Goal: Task Accomplishment & Management: Use online tool/utility

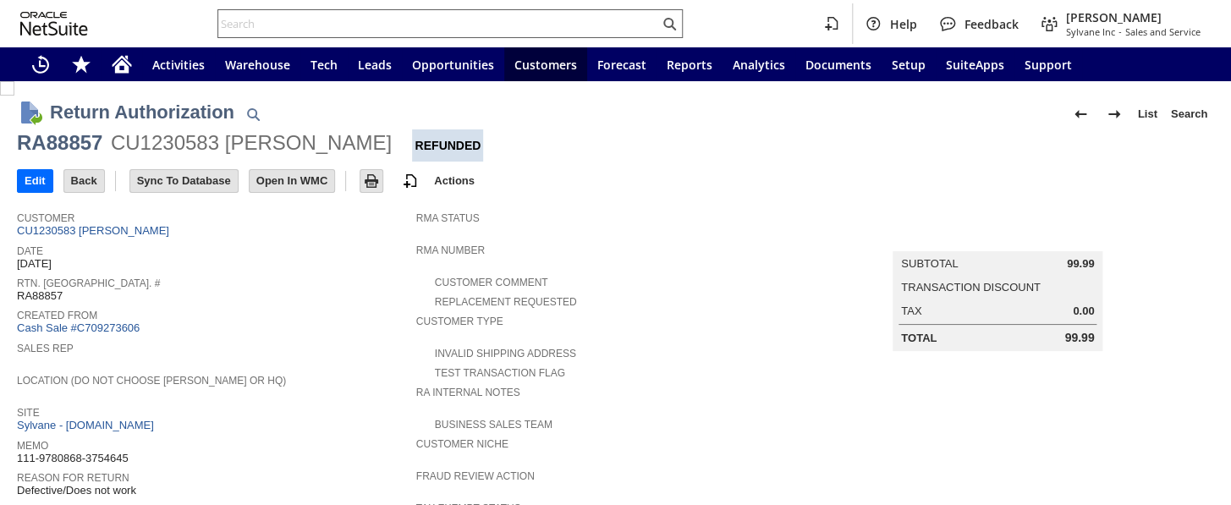
scroll to position [675, 0]
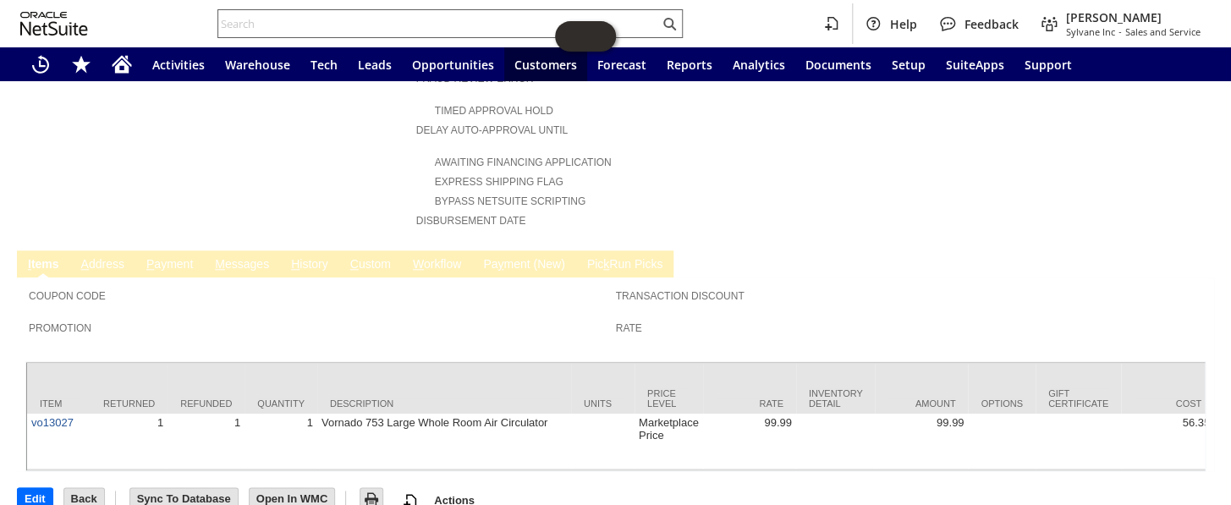
click at [307, 19] on input "text" at bounding box center [438, 24] width 441 height 20
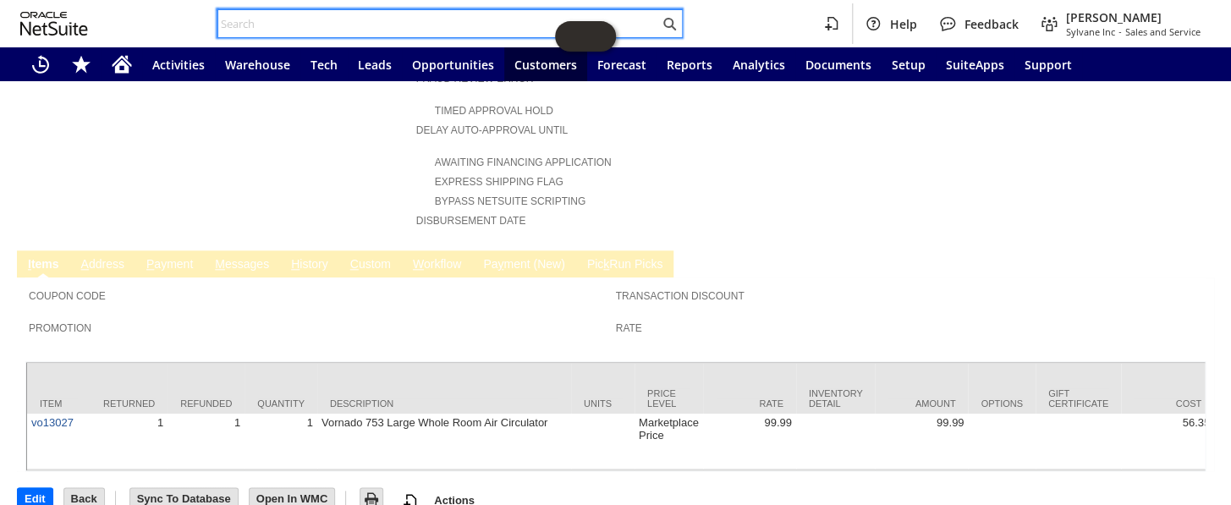
paste input "114-9631677-2796220"
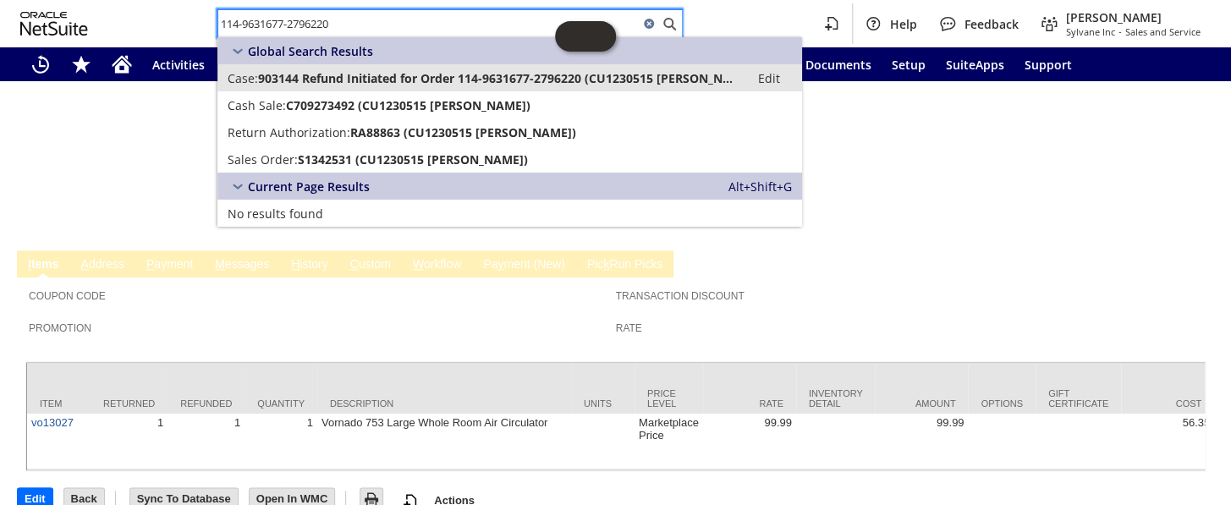
type input "114-9631677-2796220"
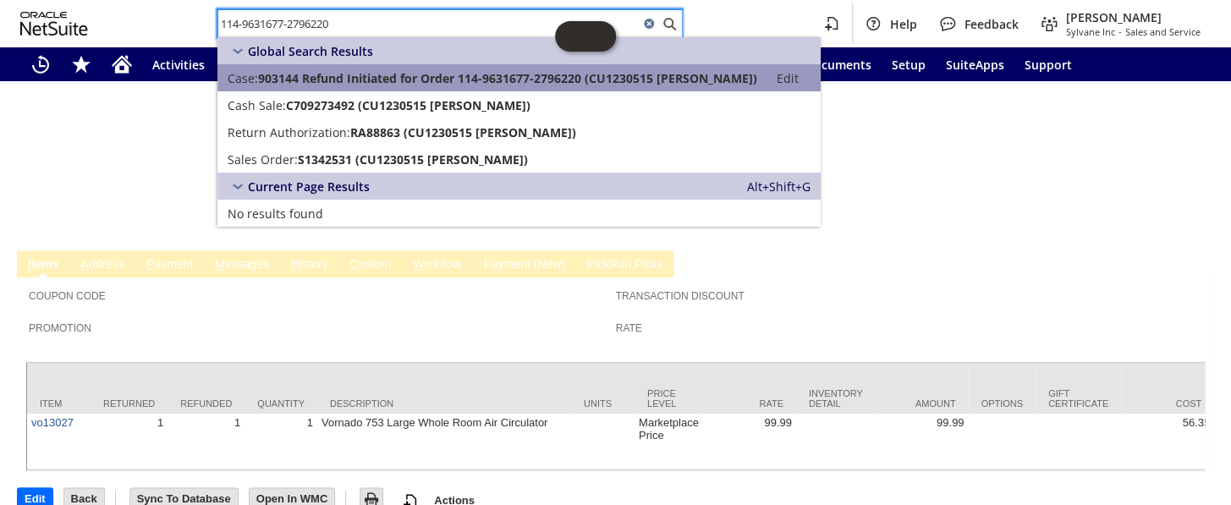
click at [410, 81] on span "903144 Refund Initiated for Order 114-9631677-2796220 (CU1230515 Ethan Customer)" at bounding box center [507, 78] width 499 height 16
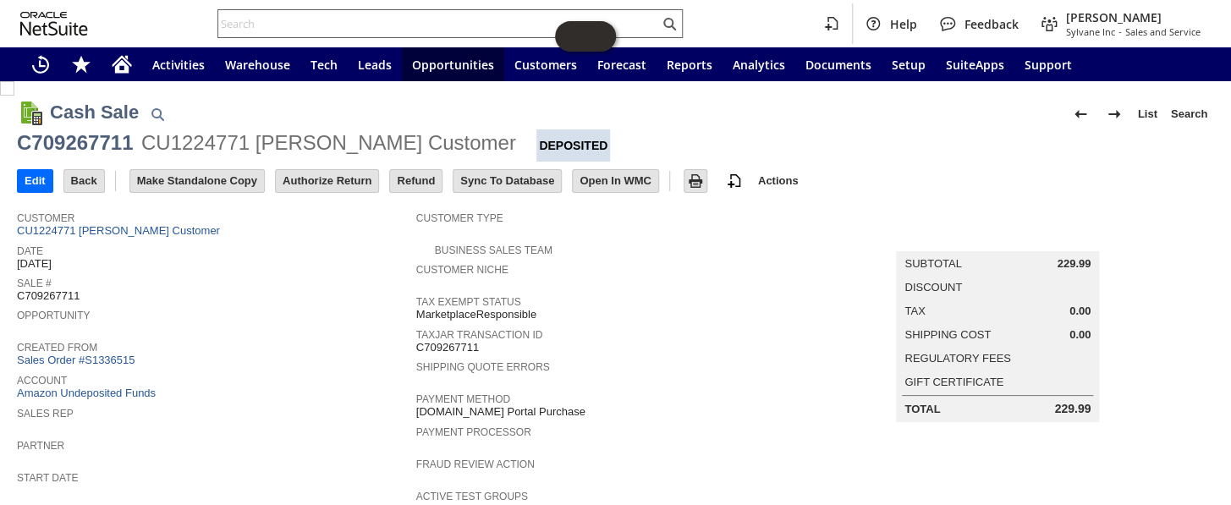
click at [291, 25] on input "text" at bounding box center [438, 24] width 441 height 20
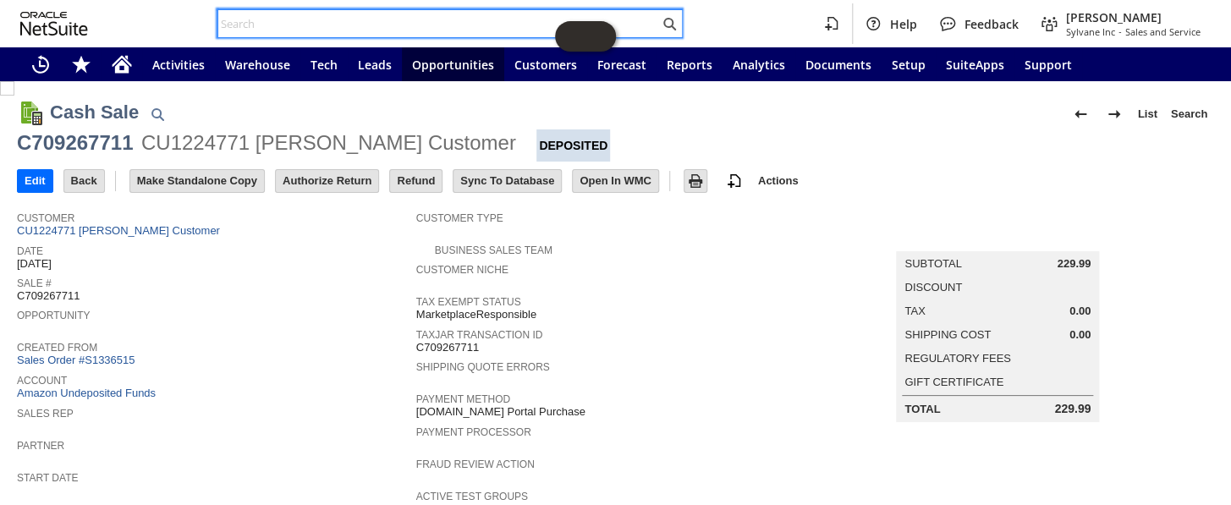
paste input "112-0459722-6870669"
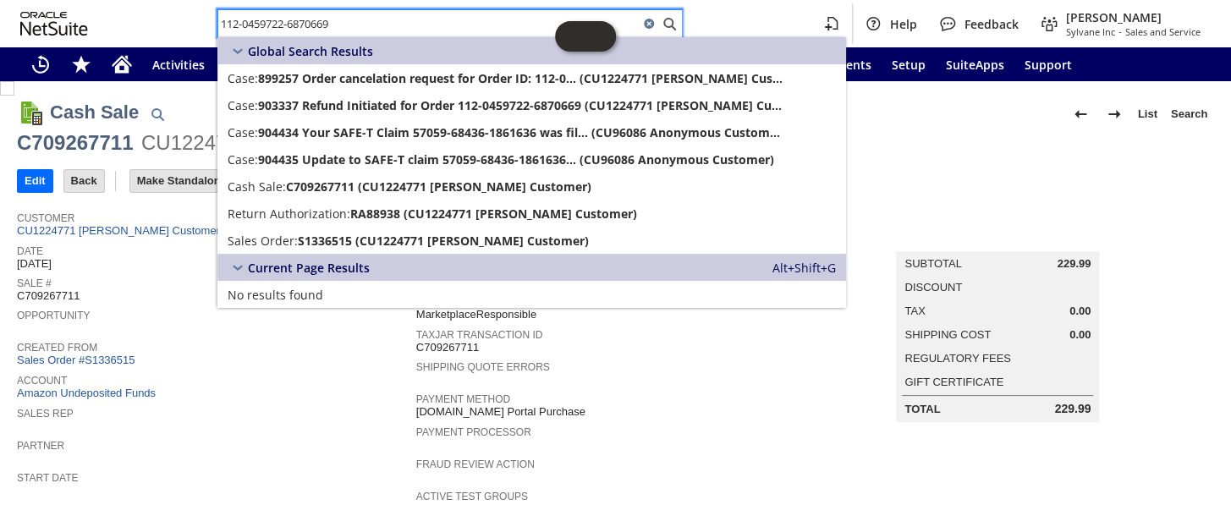
type input "112-0459722-6870669"
drag, startPoint x: 355, startPoint y: 25, endPoint x: 91, endPoint y: 16, distance: 264.2
click at [91, 16] on div "112-0459722-6870669 Help Feedback Coby Miller Sylvane Inc - Sales and Service" at bounding box center [615, 23] width 1231 height 47
drag, startPoint x: 247, startPoint y: 23, endPoint x: 0, endPoint y: 194, distance: 300.5
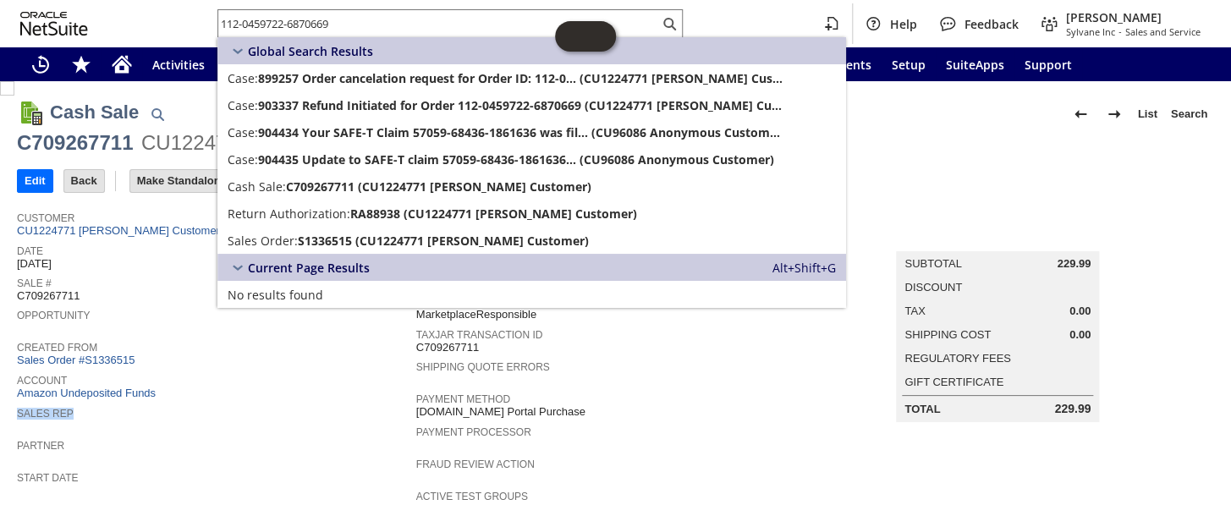
drag, startPoint x: 0, startPoint y: 194, endPoint x: 305, endPoint y: 390, distance: 362.4
click at [305, 390] on tbody "Customer CU1224771 kattie Customer Date 7/10/2025 Sale # C709267711 Opportunity…" at bounding box center [216, 493] width 399 height 581
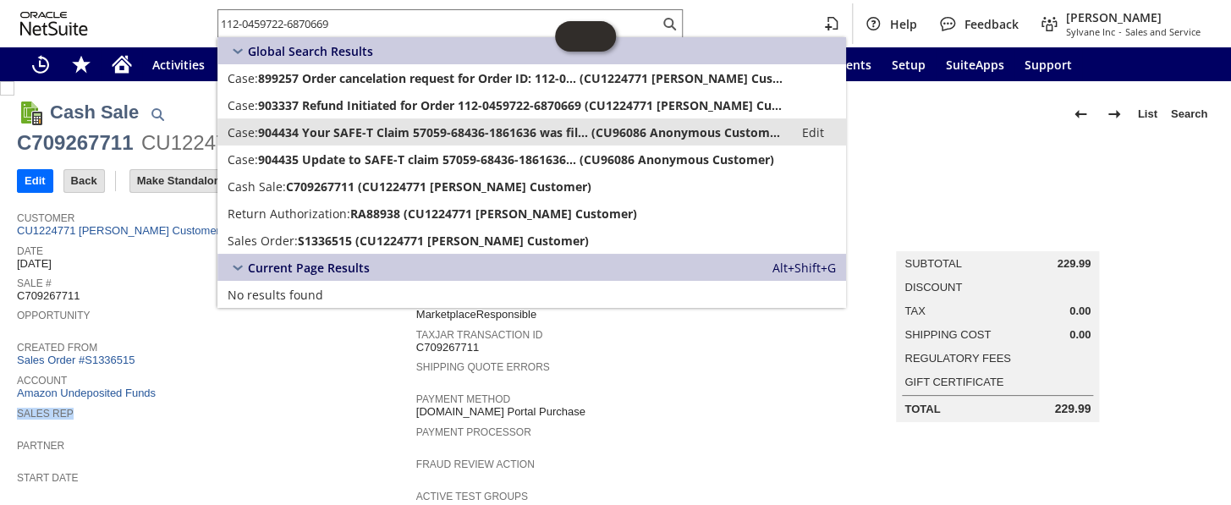
click at [360, 140] on span "904434 Your SAFE-T Claim 57059-68436-1861636 was fil... (CU96086 Anonymous Cust…" at bounding box center [521, 132] width 526 height 16
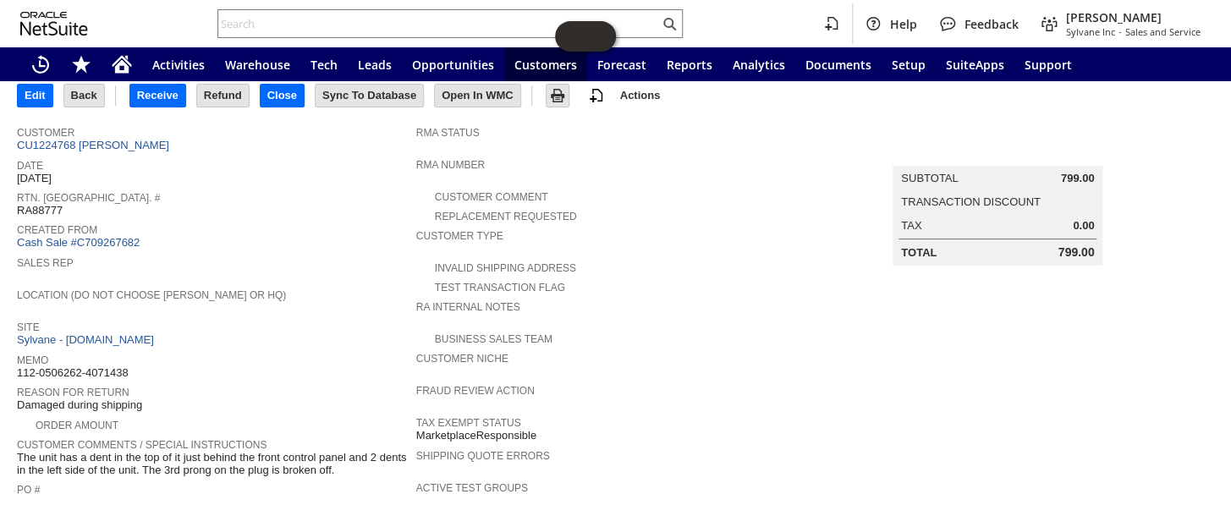
scroll to position [85, 0]
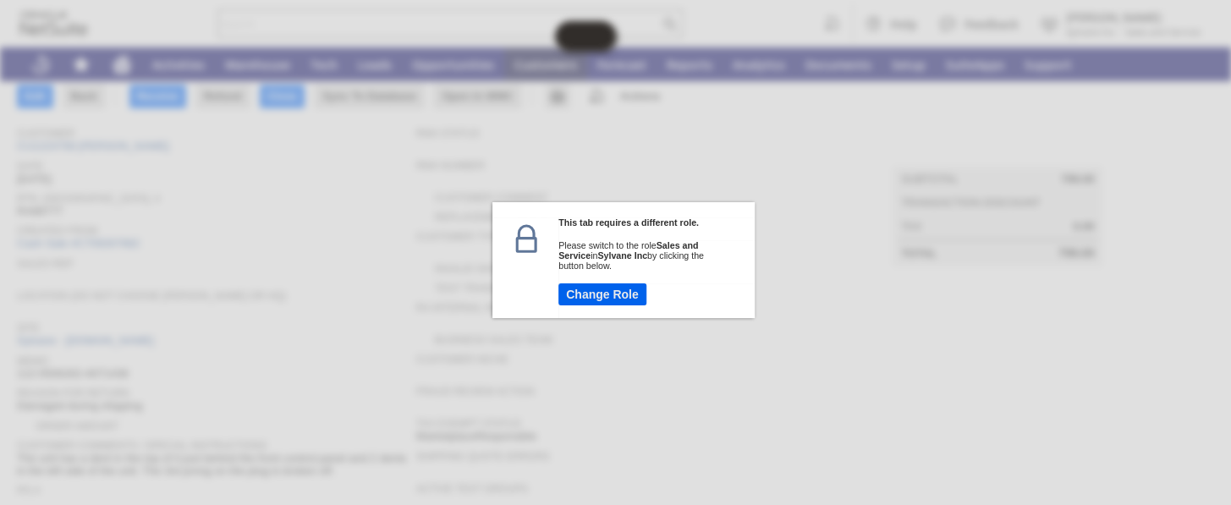
click at [584, 297] on button "Change Role" at bounding box center [603, 294] width 88 height 22
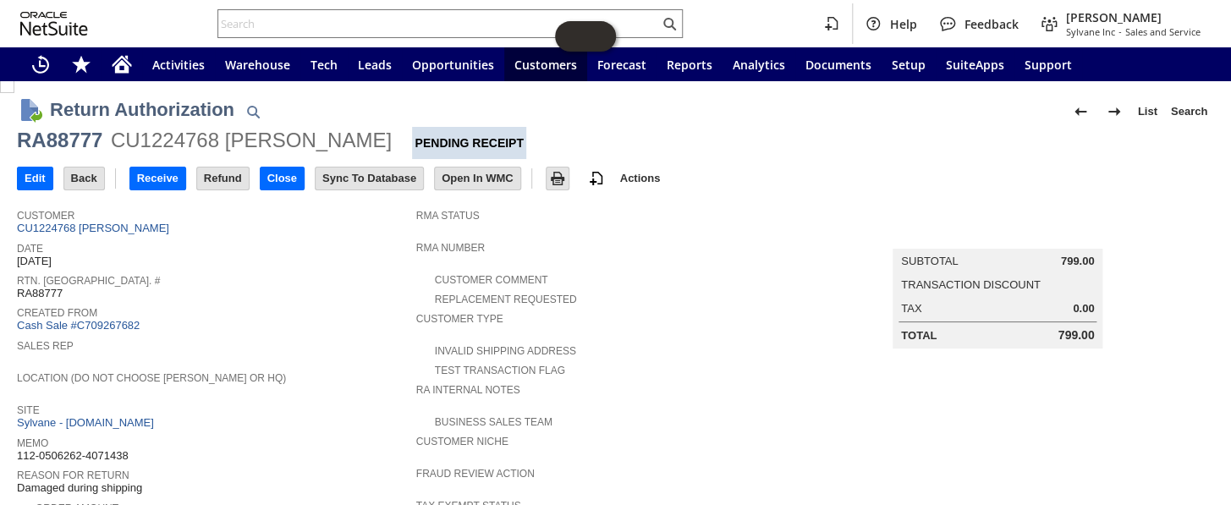
scroll to position [0, 0]
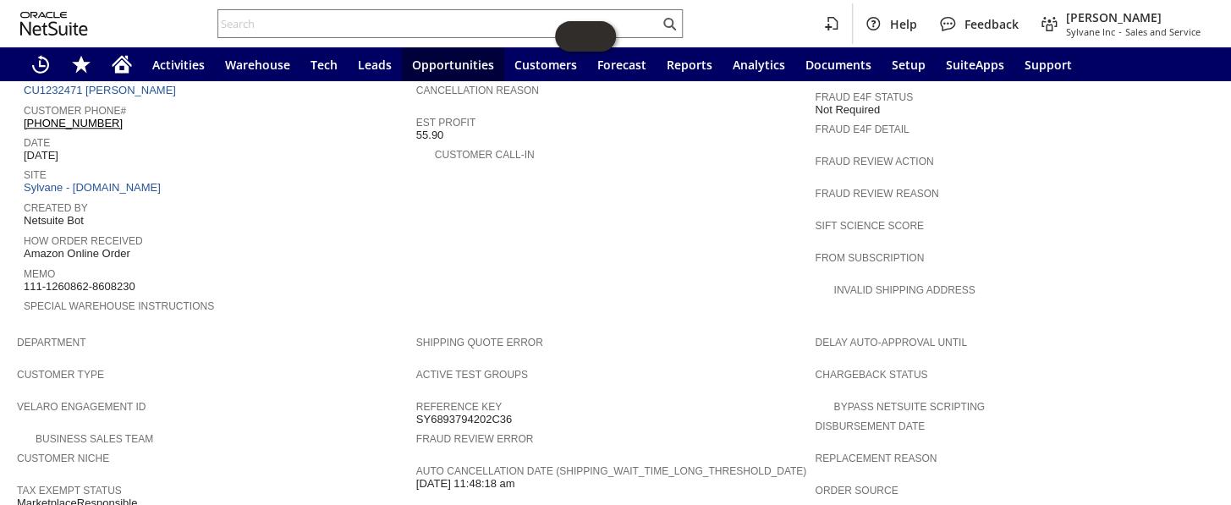
scroll to position [538, 0]
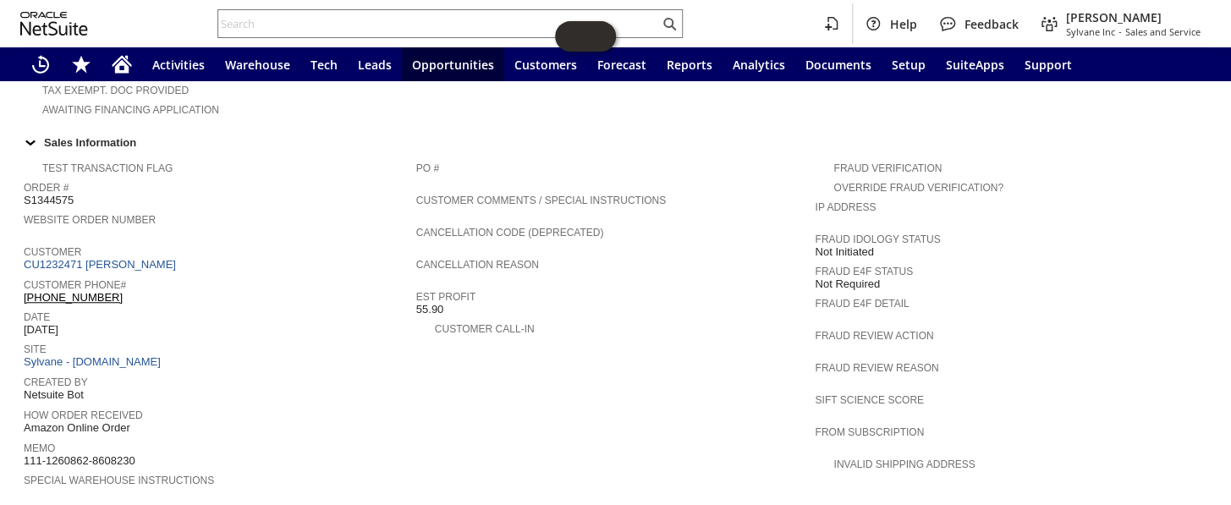
click at [283, 241] on div "Customer CU1232471 Mark Raeder" at bounding box center [216, 256] width 384 height 31
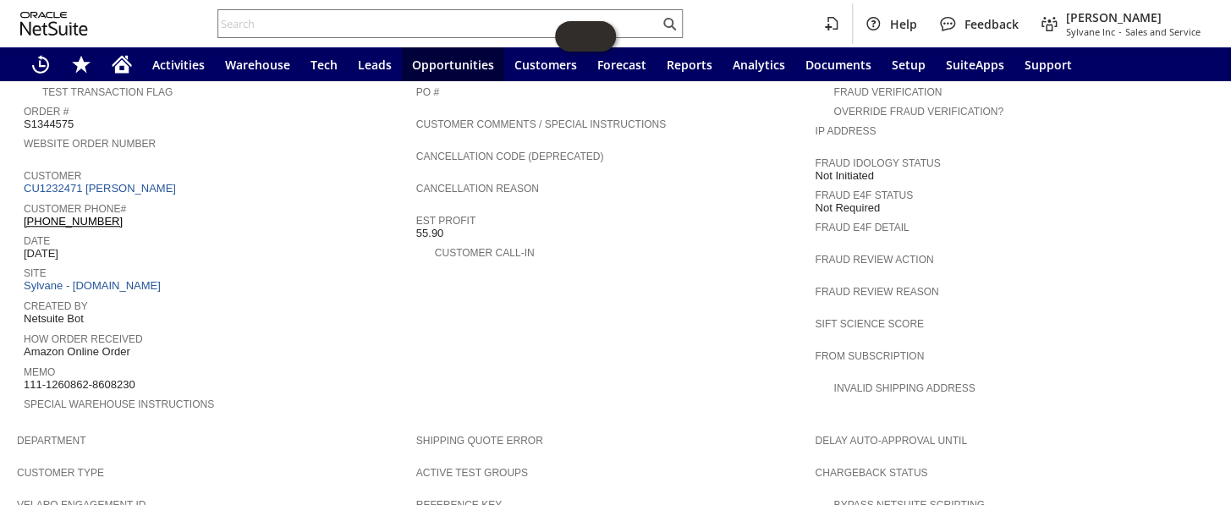
scroll to position [615, 0]
drag, startPoint x: 146, startPoint y: 344, endPoint x: 25, endPoint y: 339, distance: 120.2
click at [25, 360] on div "Memo 111-1260862-8608230" at bounding box center [216, 375] width 384 height 30
copy span "111-1260862-8608230"
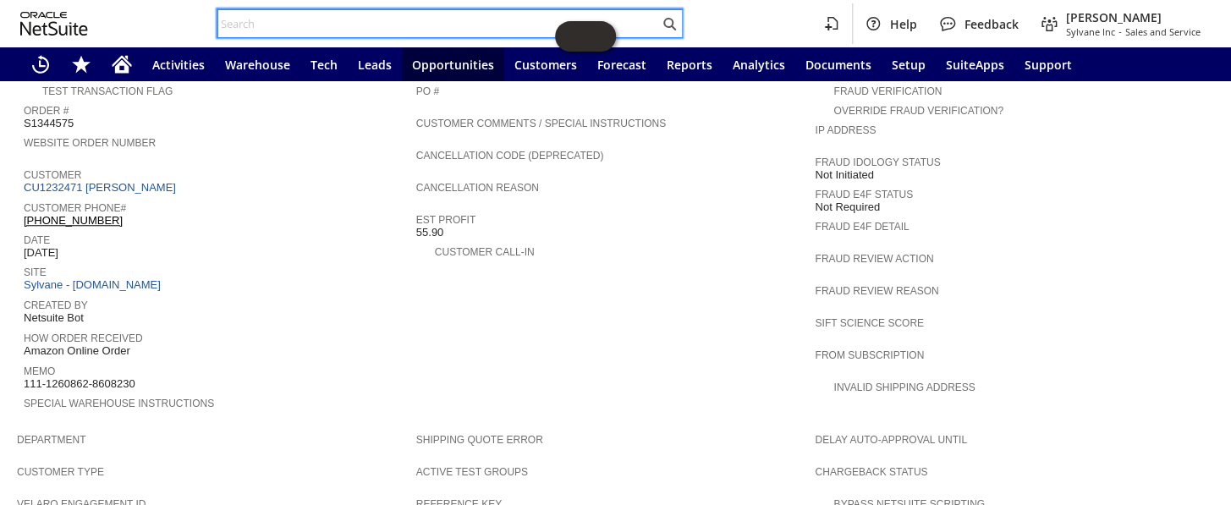
click at [312, 32] on input "text" at bounding box center [438, 24] width 441 height 20
paste input "112-0459722-6870669"
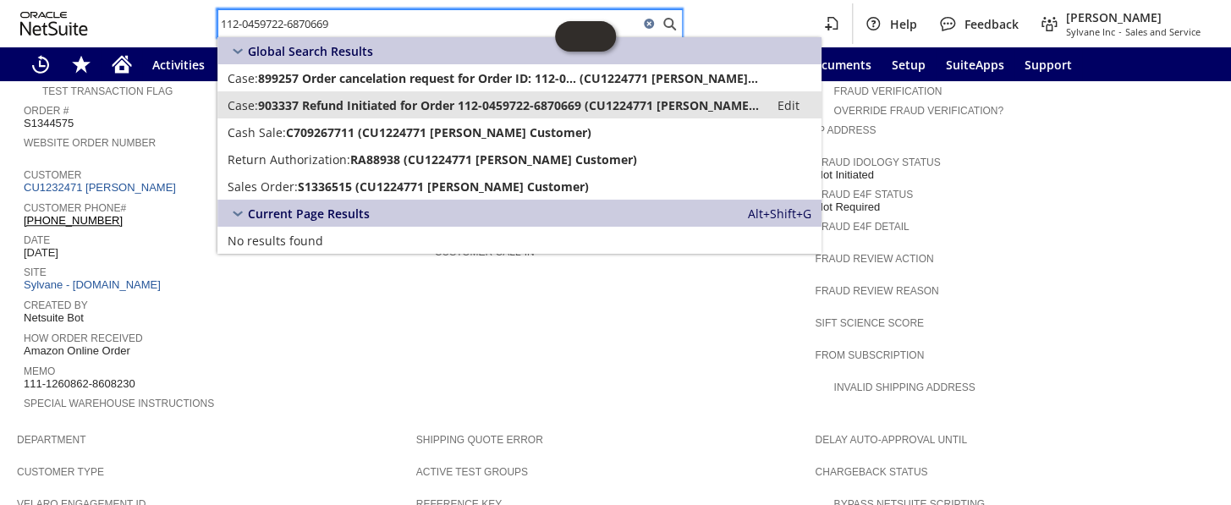
type input "112-0459722-6870669"
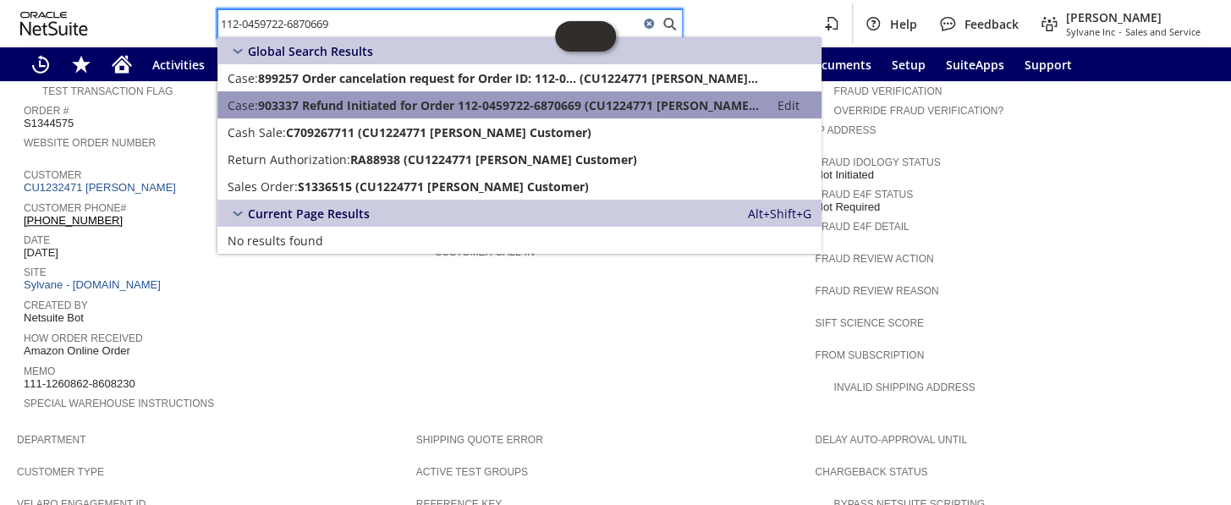
click at [339, 107] on span "903337 Refund Initiated for Order 112-0459722-6870669 (CU1224771 kattie Custome…" at bounding box center [508, 105] width 501 height 16
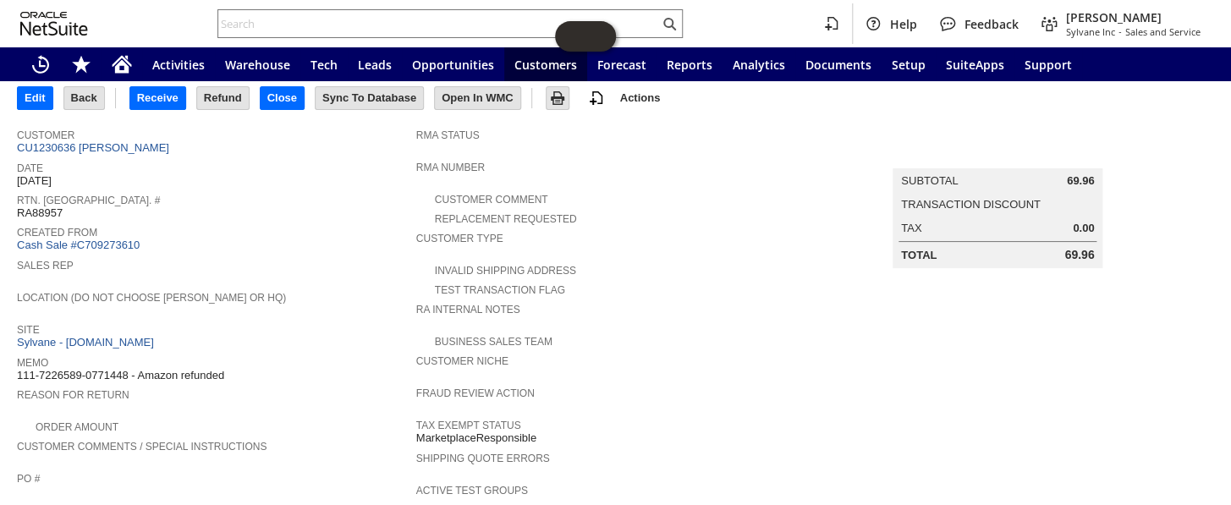
scroll to position [74, 0]
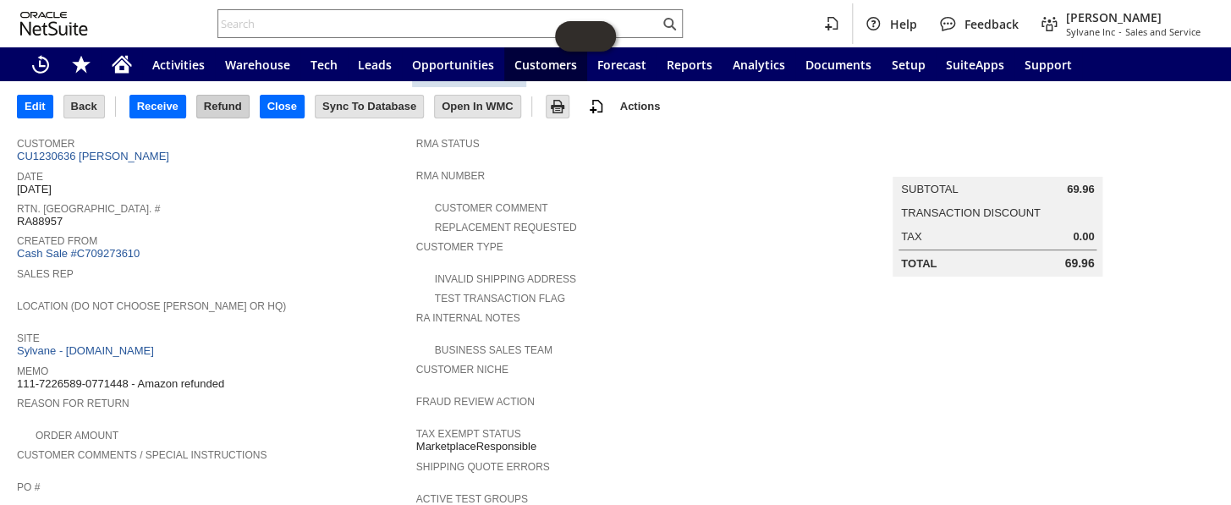
click at [224, 107] on input "Refund" at bounding box center [223, 107] width 52 height 22
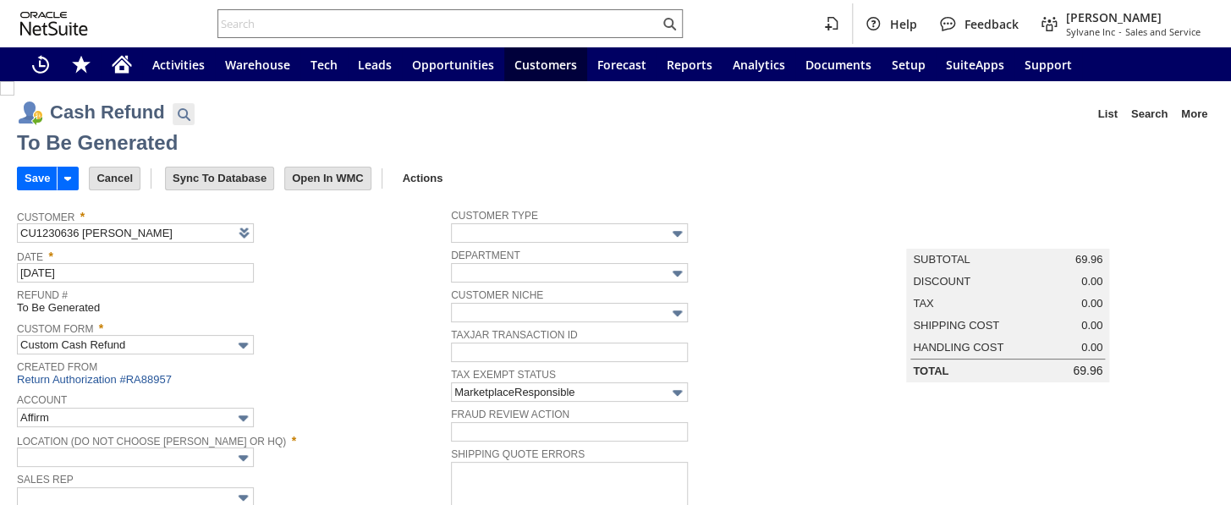
type input "Amazon Undeposited Funds"
type input "Headquarters : Head...s : Pending Testing"
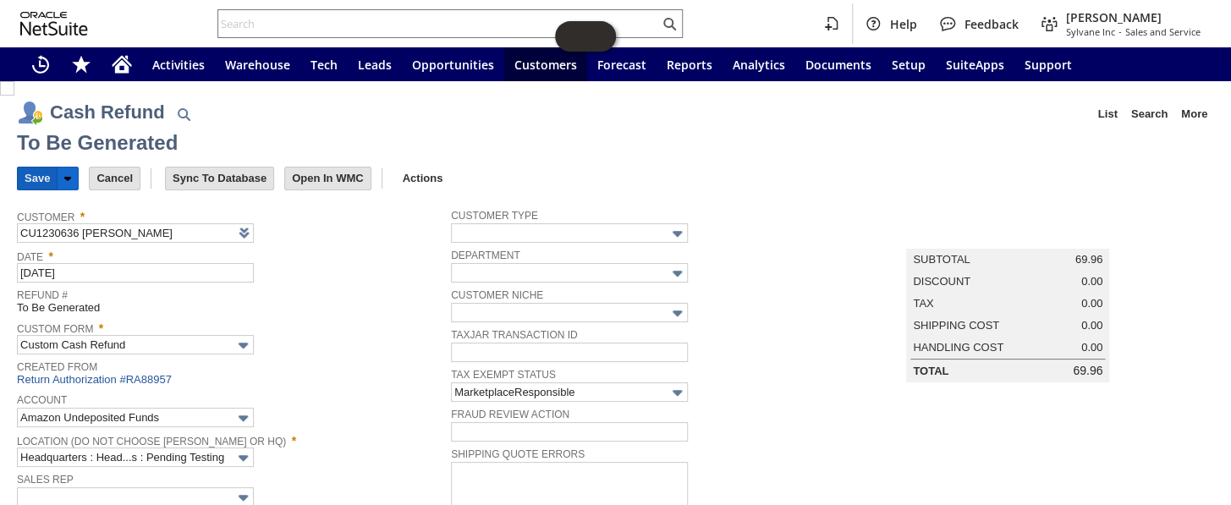
click at [28, 178] on input "Save" at bounding box center [37, 179] width 39 height 22
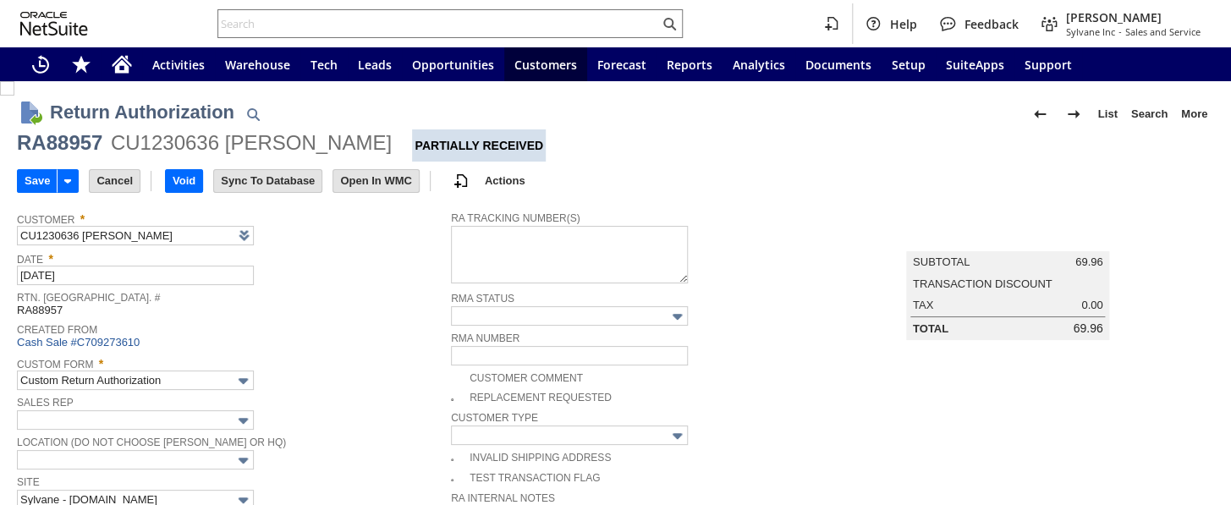
type input "Add"
type input "Copy Previous"
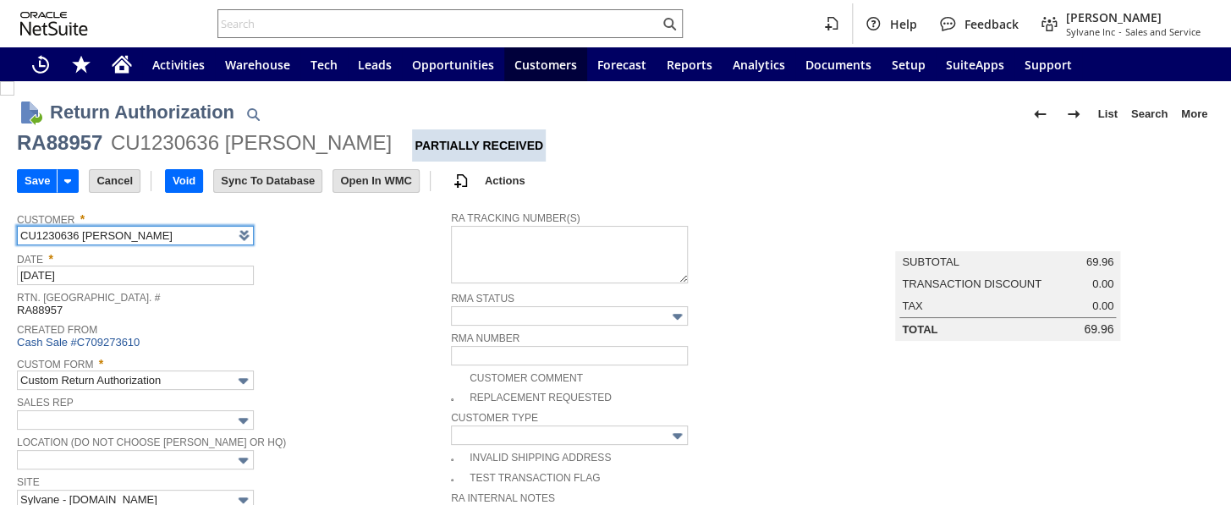
scroll to position [144, 0]
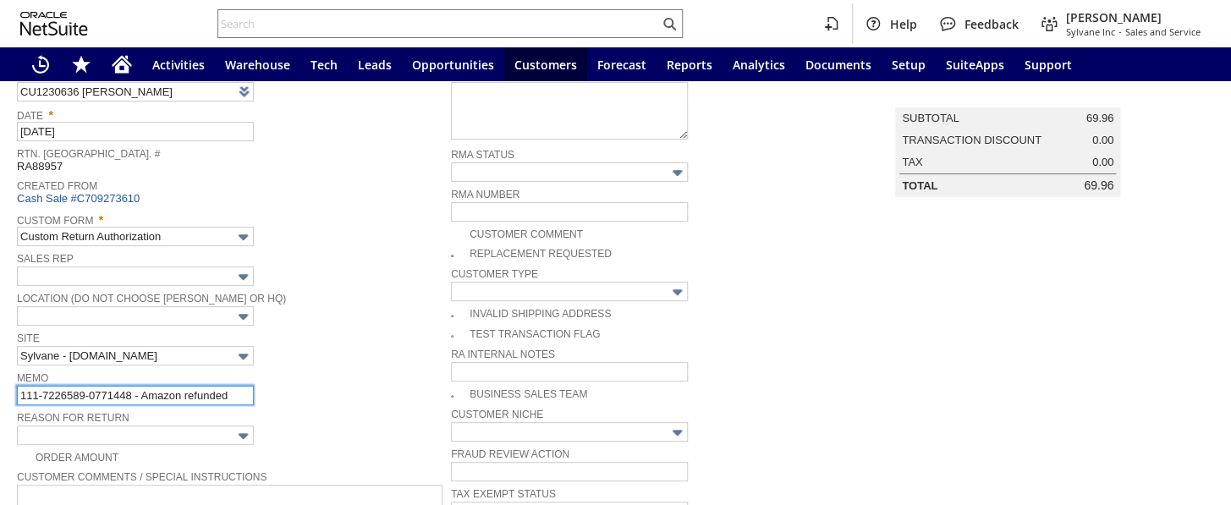
click at [237, 386] on input "111-7226589-0771448 - Amazon refunded" at bounding box center [135, 395] width 237 height 19
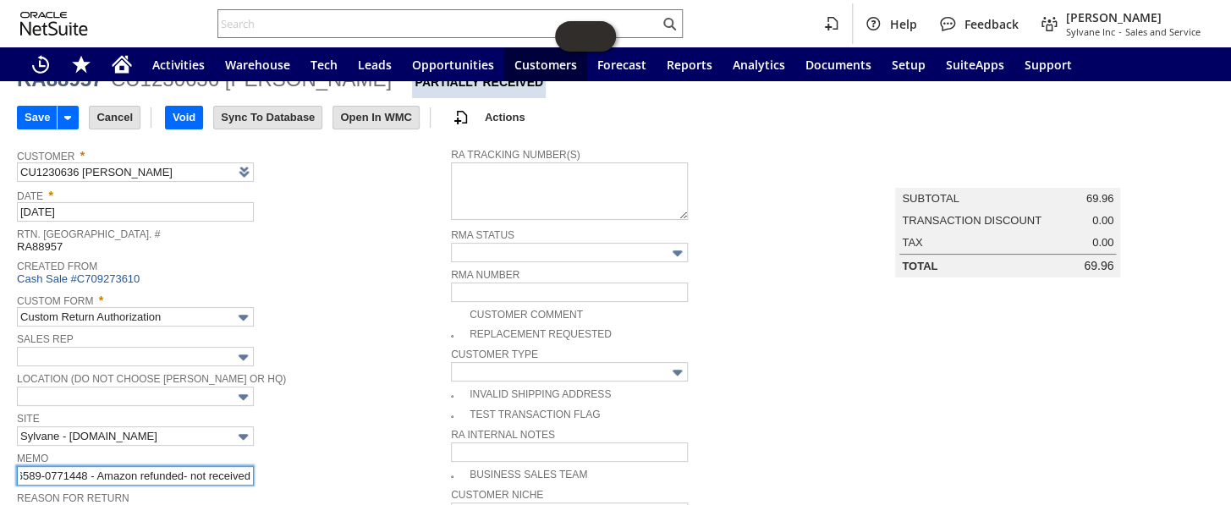
scroll to position [0, 0]
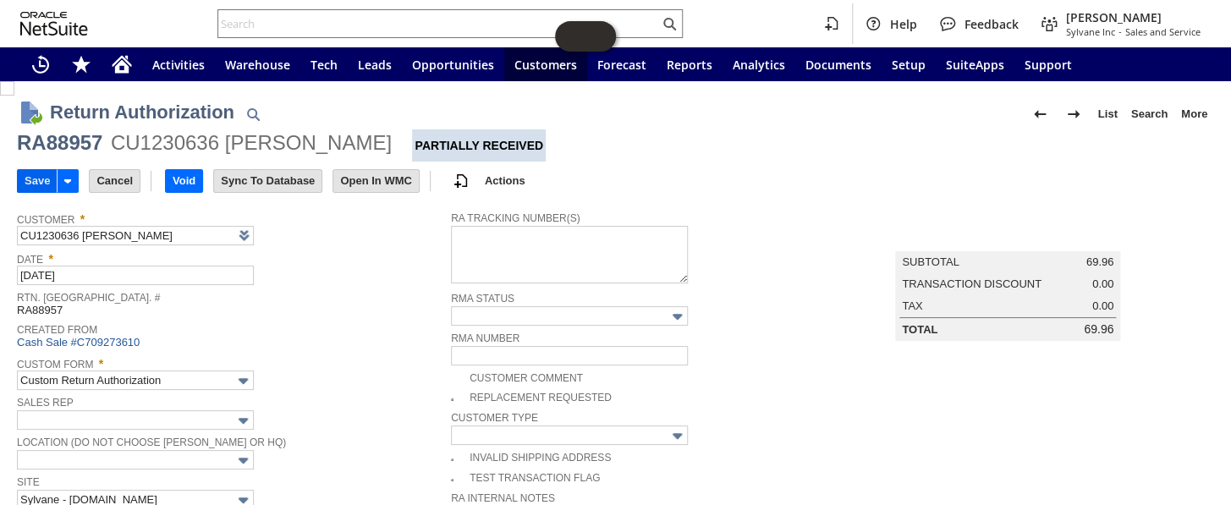
type input "111-7226589-0771448 - Amazon refunded- not received"
click at [34, 173] on input "Save" at bounding box center [37, 181] width 39 height 22
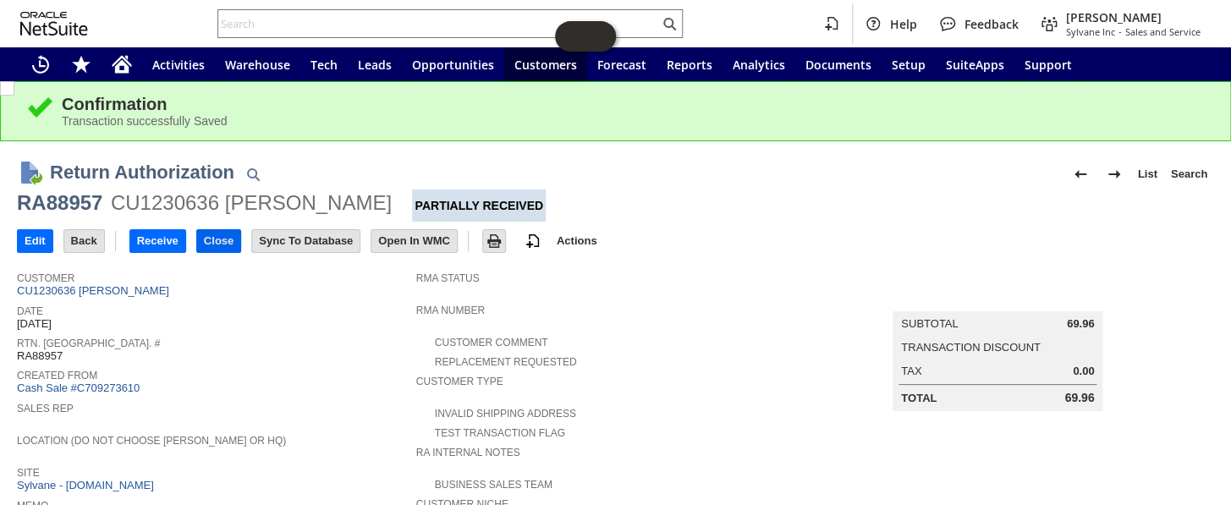
click at [227, 238] on input "Close" at bounding box center [218, 241] width 43 height 22
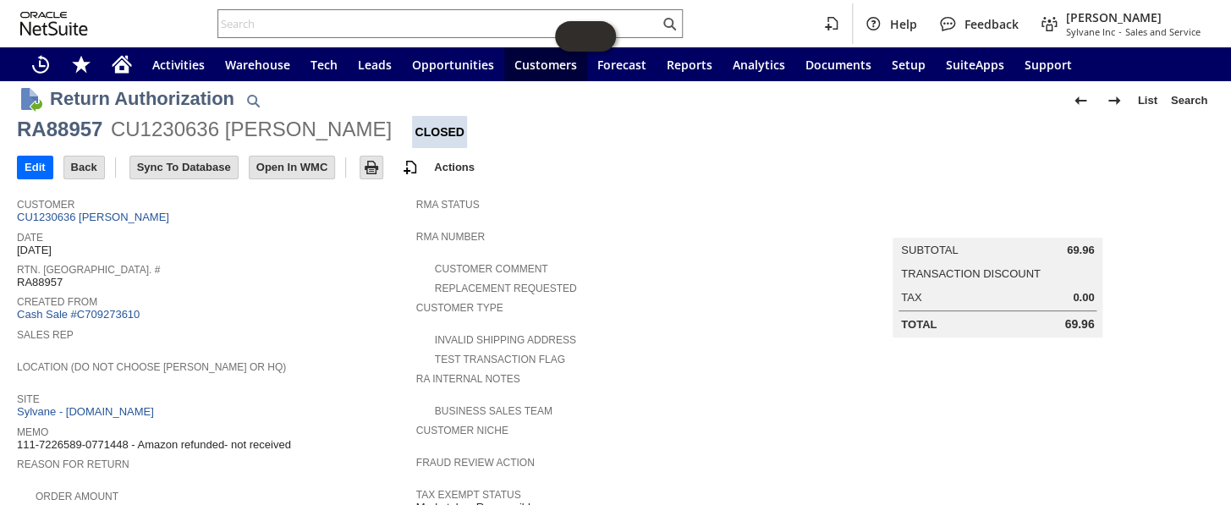
scroll to position [153, 0]
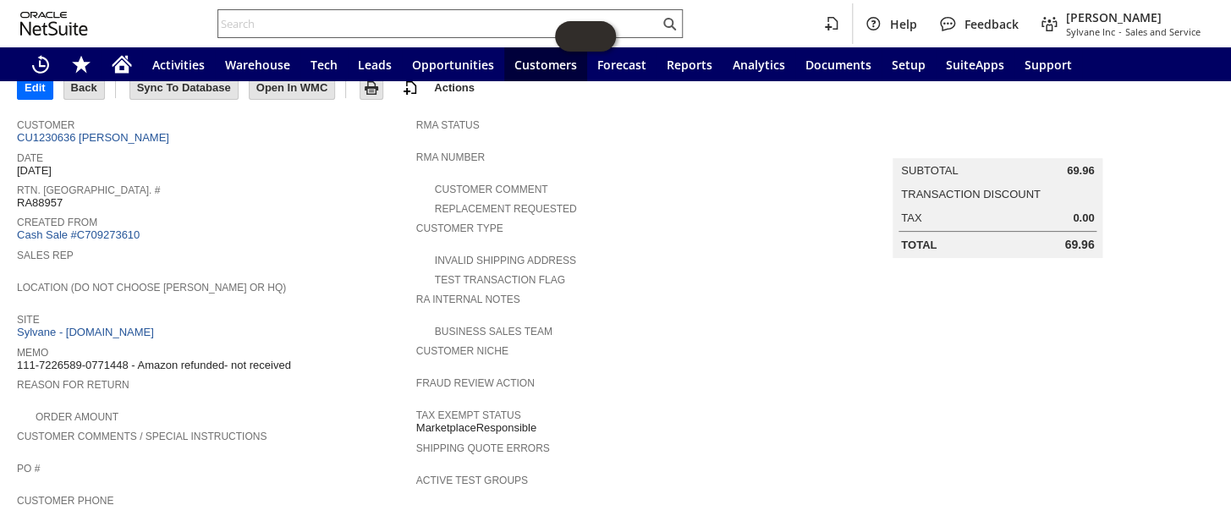
click at [273, 22] on input "text" at bounding box center [438, 24] width 441 height 20
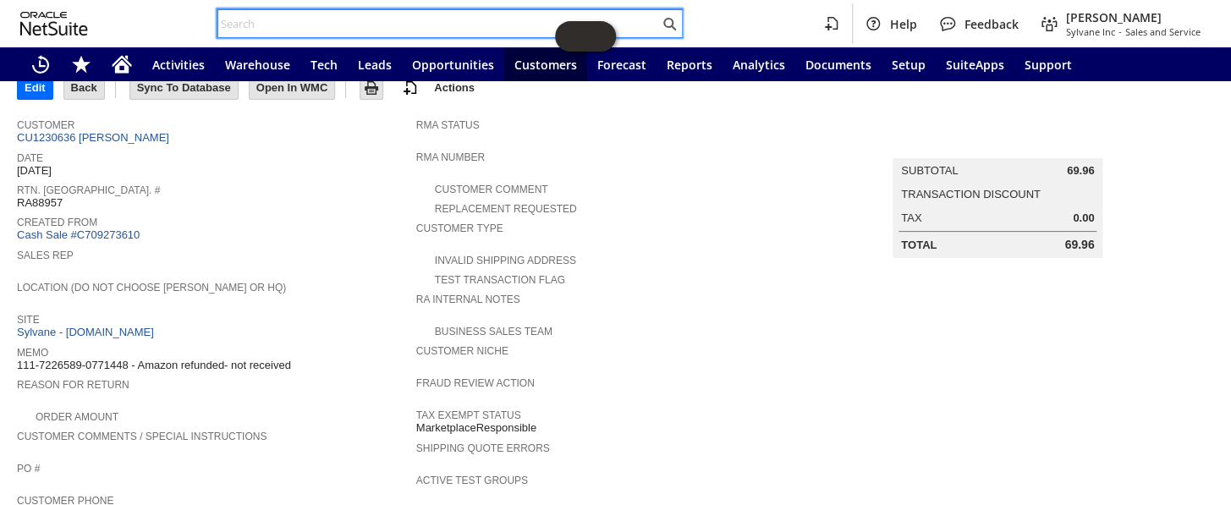
paste input "111-8549829-0207463"
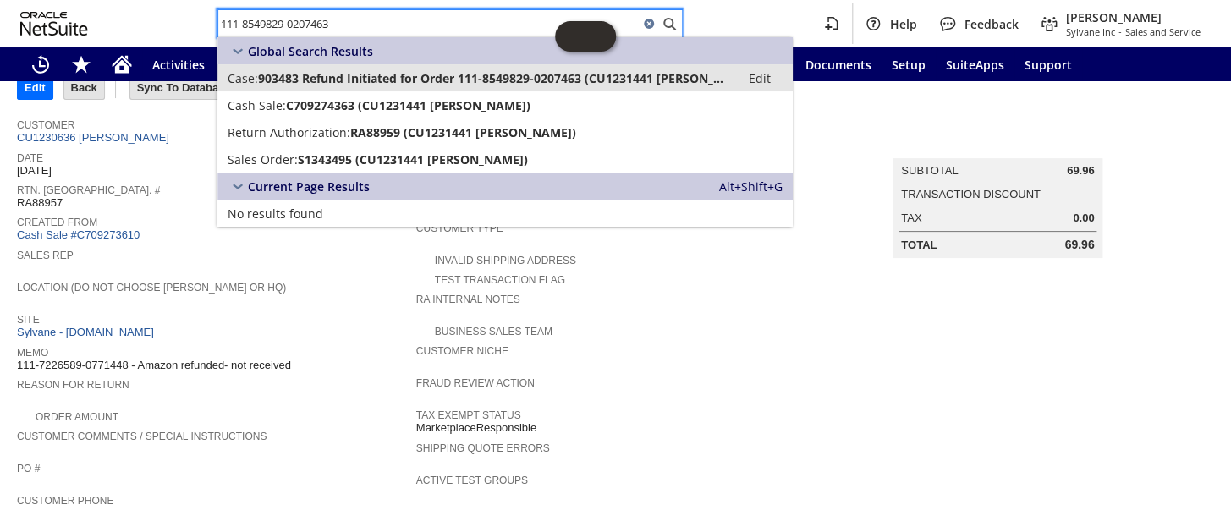
type input "111-8549829-0207463"
click at [329, 70] on span "903483 Refund Initiated for Order 111-8549829-0207463 (CU1231441 Erik Barnes)" at bounding box center [494, 78] width 472 height 16
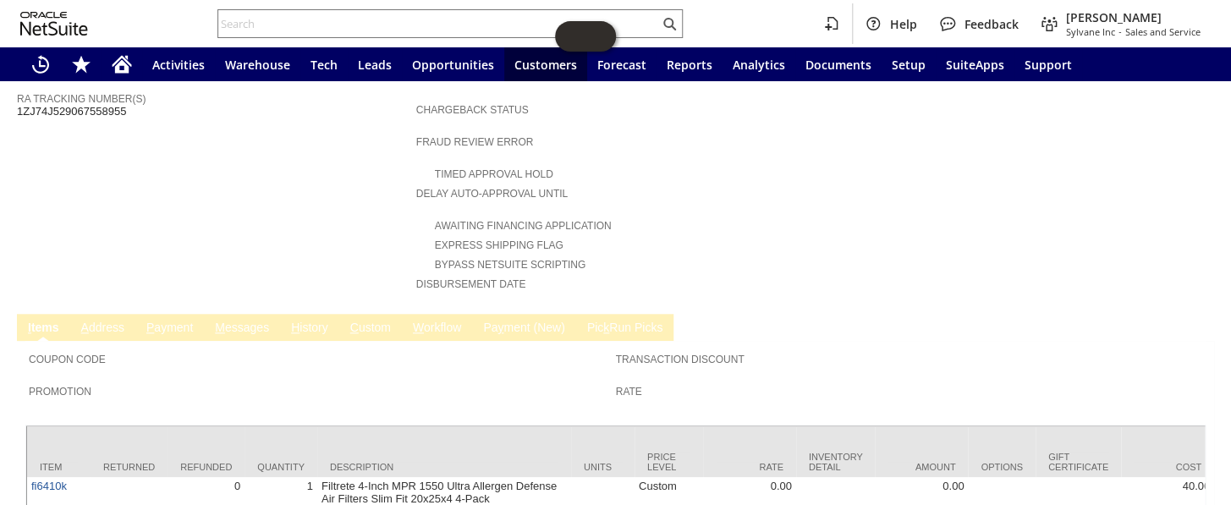
scroll to position [538, 0]
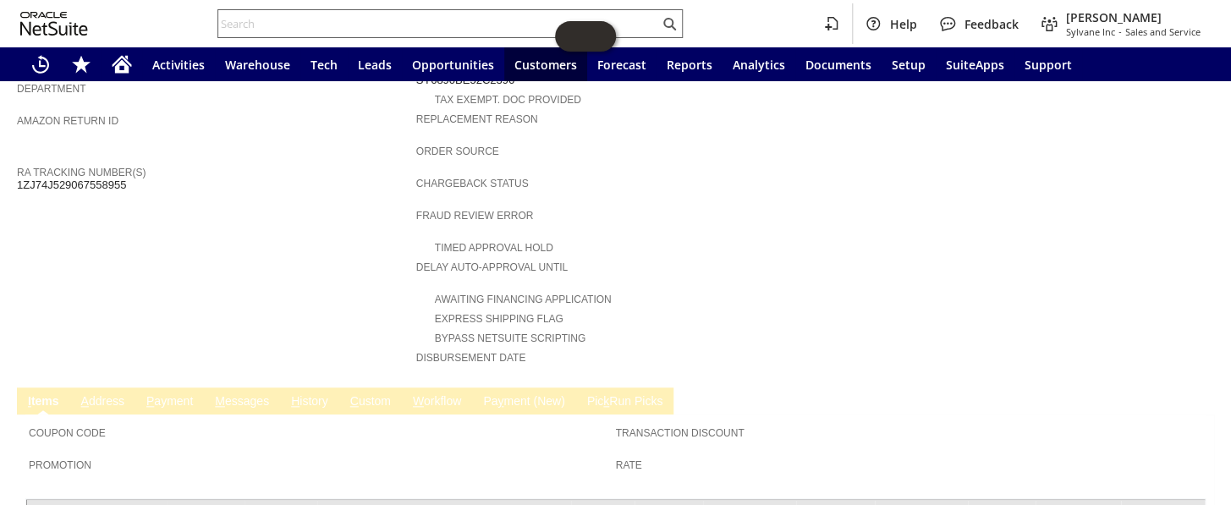
click at [359, 25] on input "text" at bounding box center [438, 24] width 441 height 20
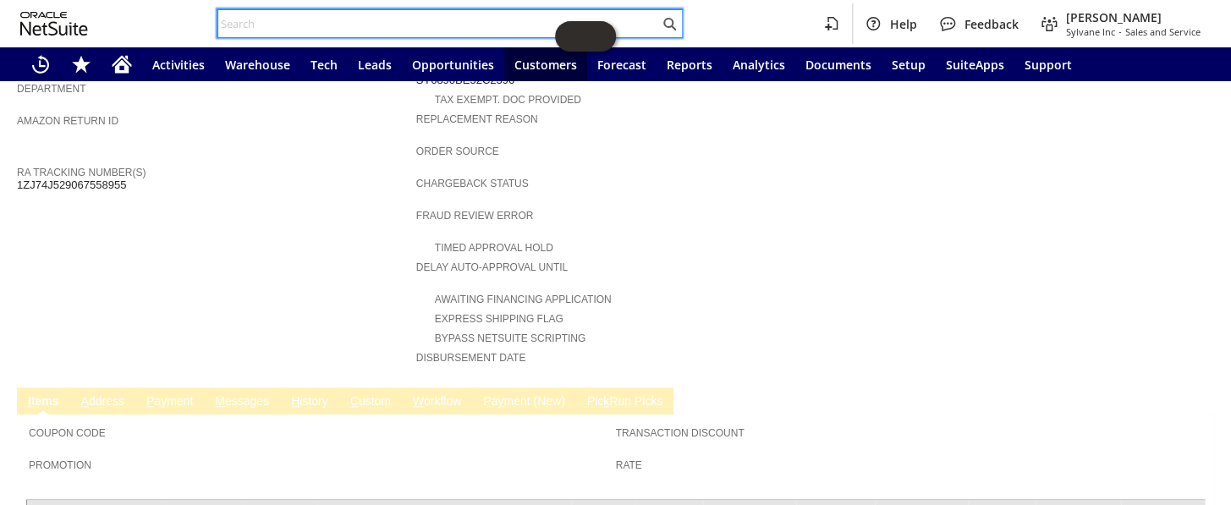
paste input "114-1070640-6141007"
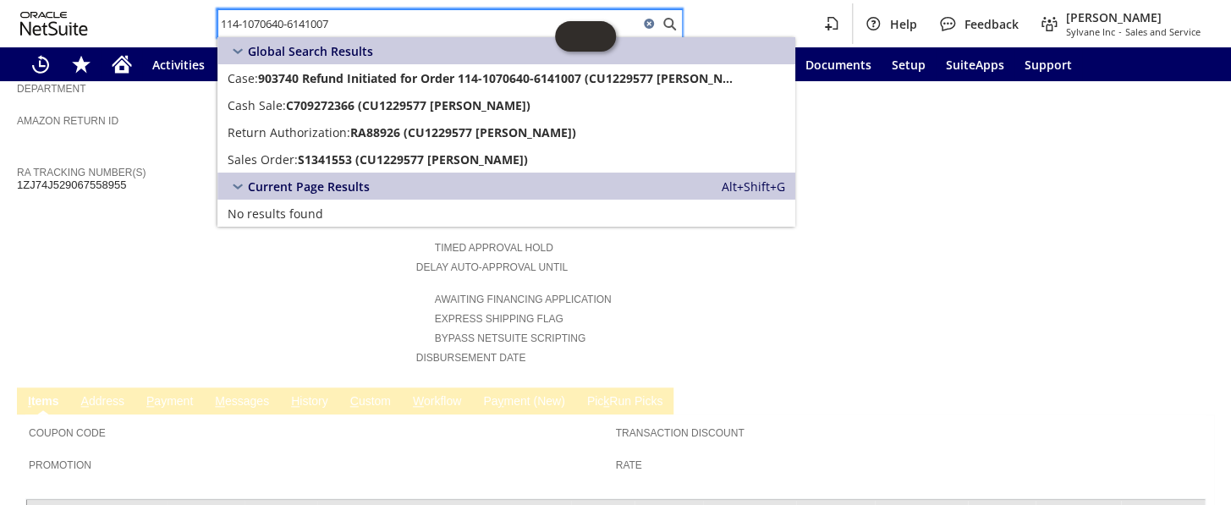
drag, startPoint x: 256, startPoint y: 28, endPoint x: 157, endPoint y: 28, distance: 99.9
click at [157, 28] on div "114-1070640-6141007 Help Feedback Coby Miller Sylvane Inc - Sales and Service" at bounding box center [615, 23] width 1231 height 47
paste input "0143076-4434603"
paste input "2-6901626-4361042"
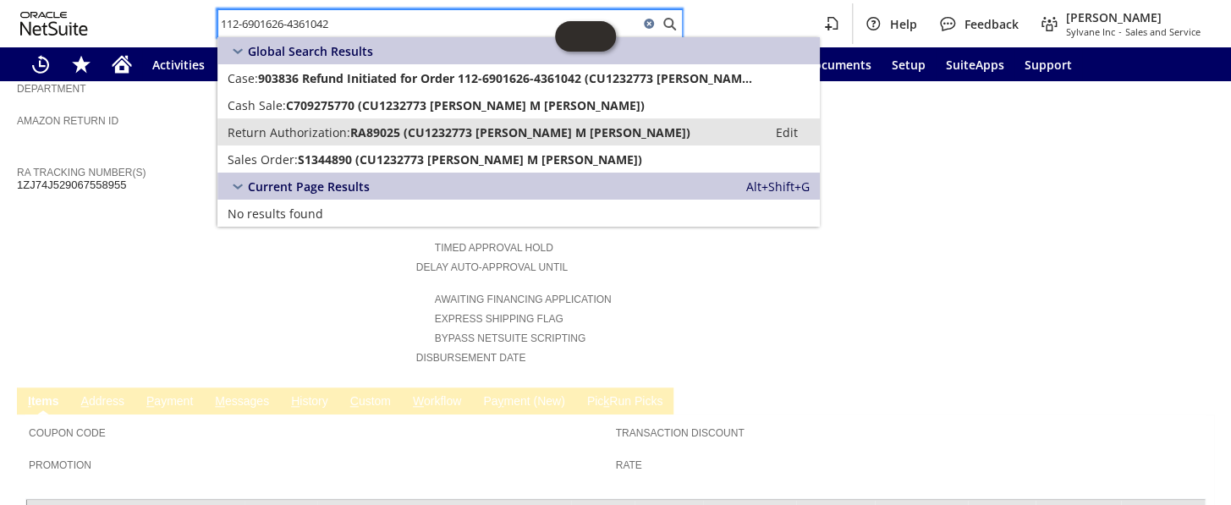
type input "112-6901626-4361042"
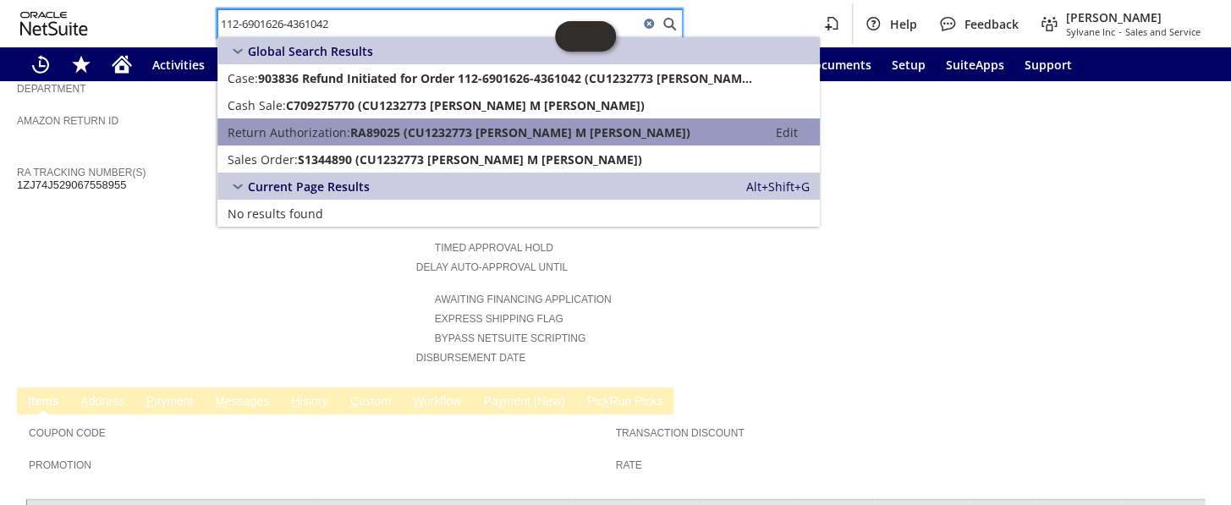
click at [352, 132] on span "RA89025 (CU1232773 Pippin M Arthur)" at bounding box center [520, 132] width 340 height 16
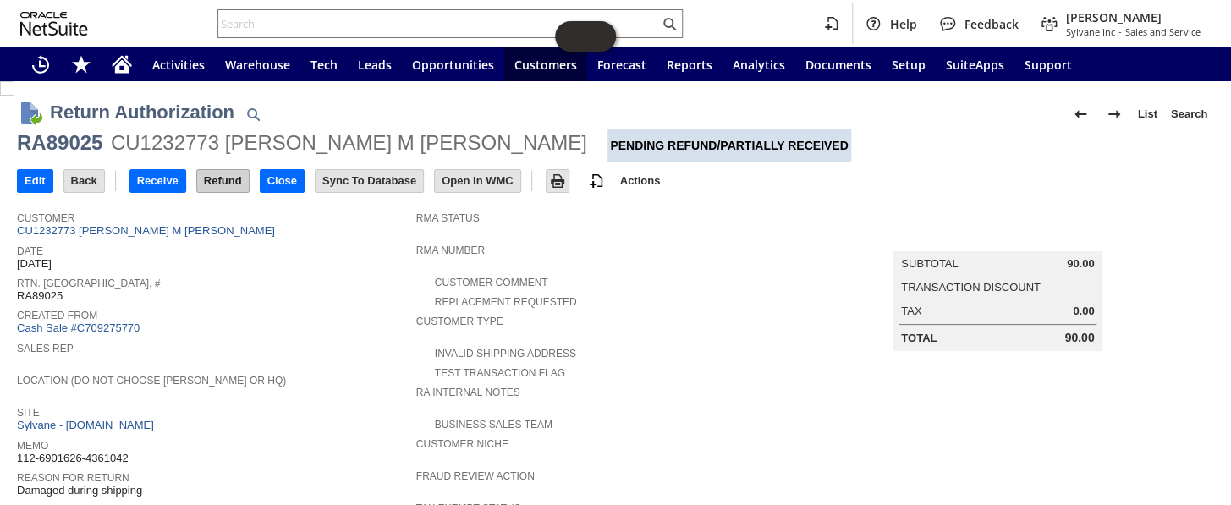
click at [229, 173] on input "Refund" at bounding box center [223, 181] width 52 height 22
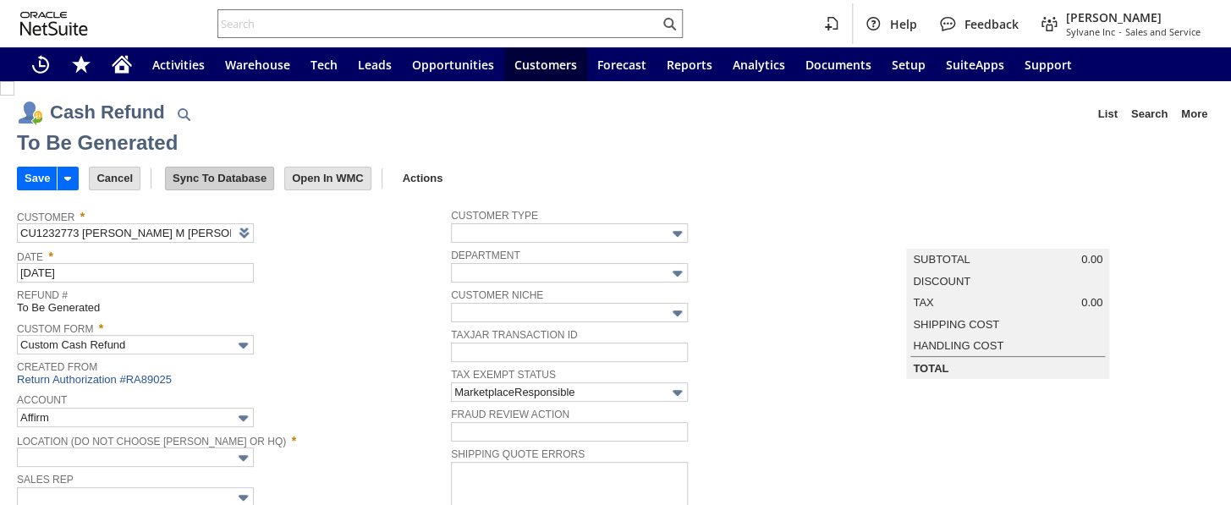
type input "Amazon Undeposited Funds"
type input "Headquarters : Head...s : Pending Testing"
type input "Add"
type input "Copy Previous"
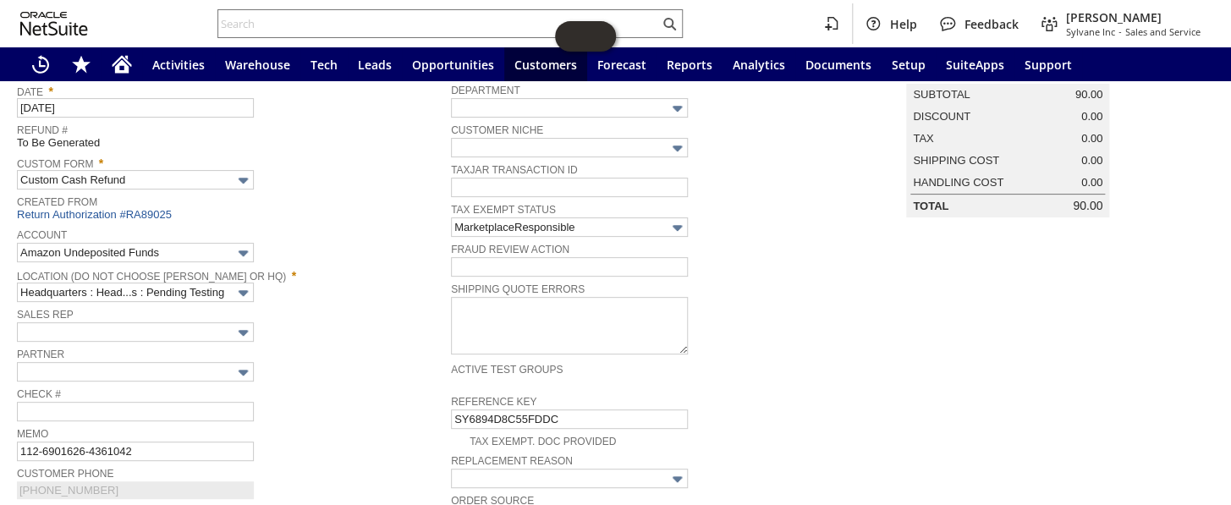
scroll to position [62, 0]
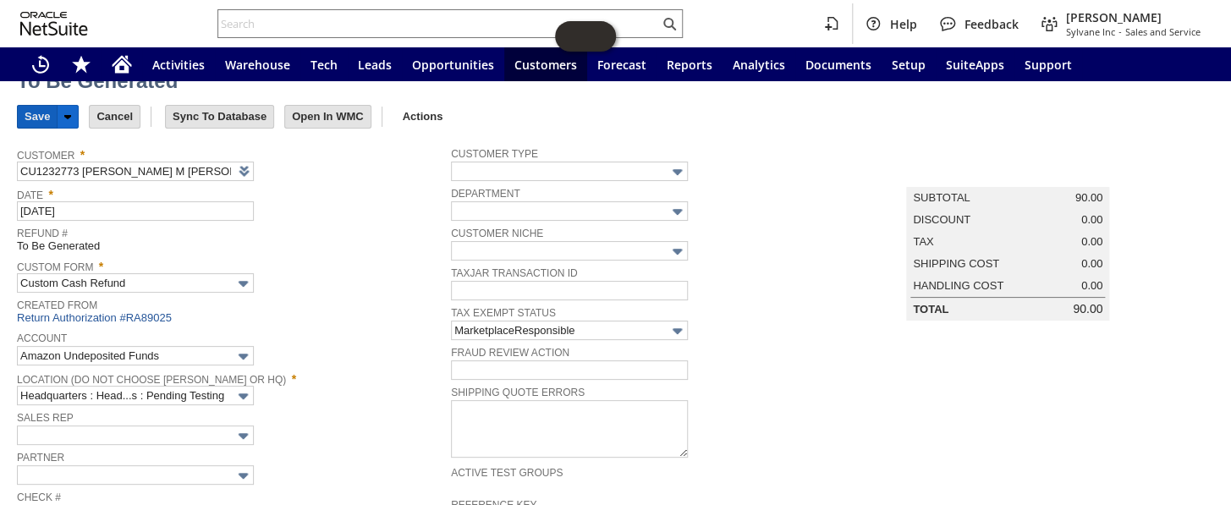
click at [25, 109] on input "Save" at bounding box center [37, 117] width 39 height 22
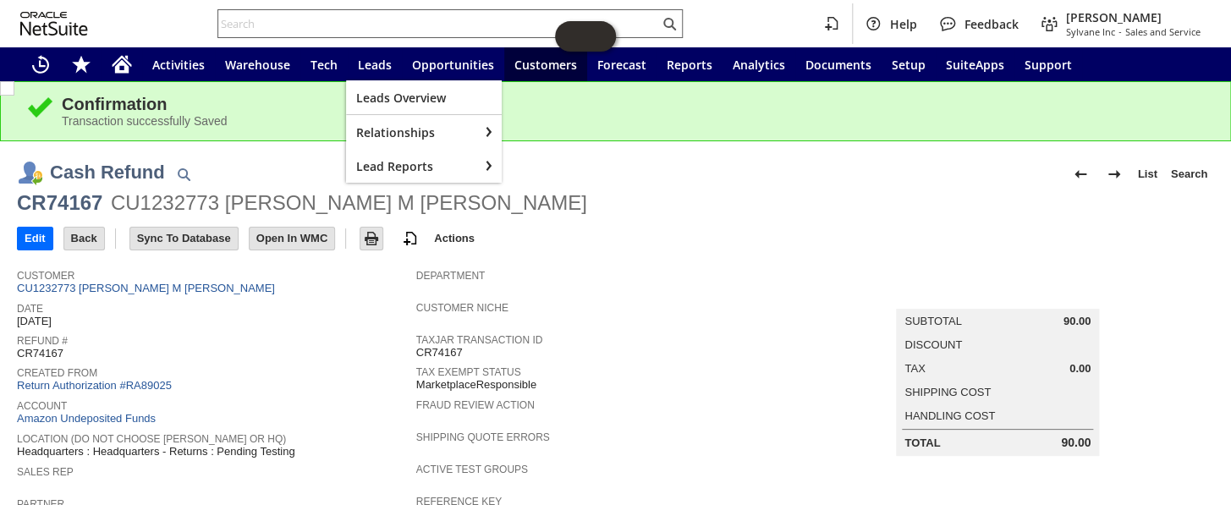
click at [341, 24] on input "text" at bounding box center [438, 24] width 441 height 20
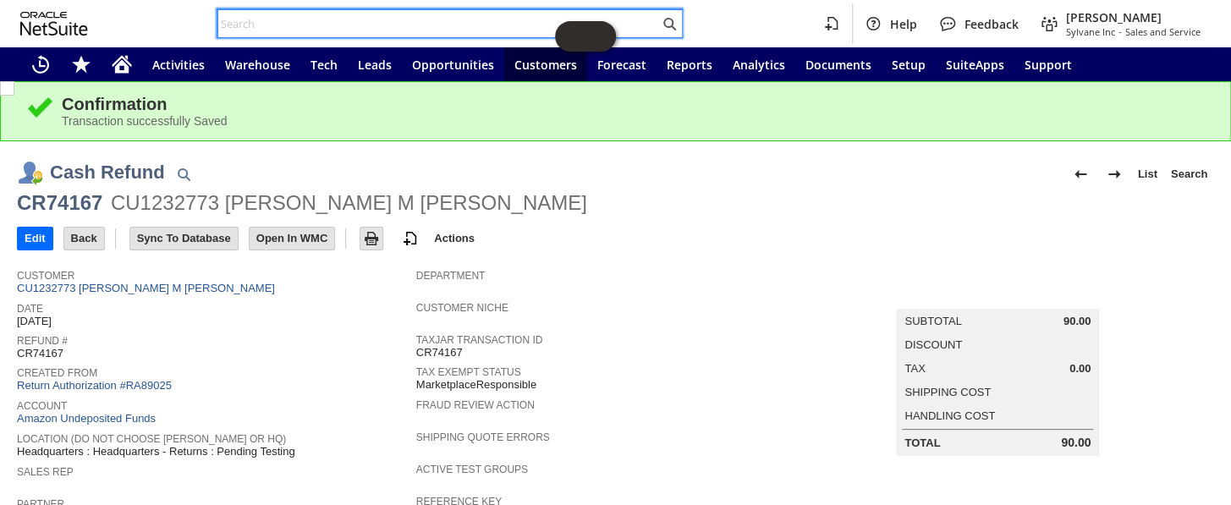
paste input "113-8830173-5796226"
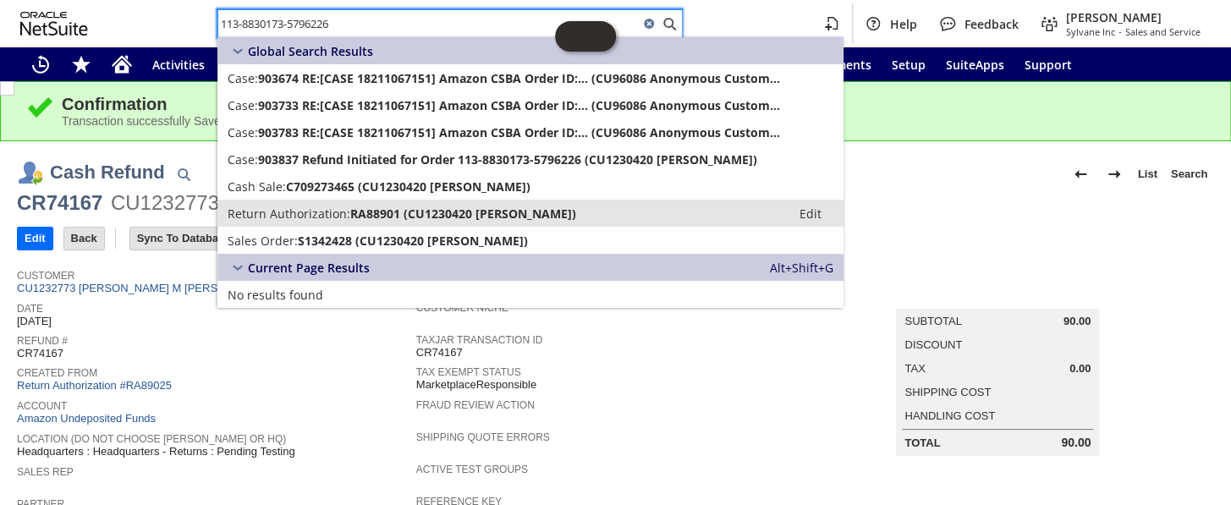
type input "113-8830173-5796226"
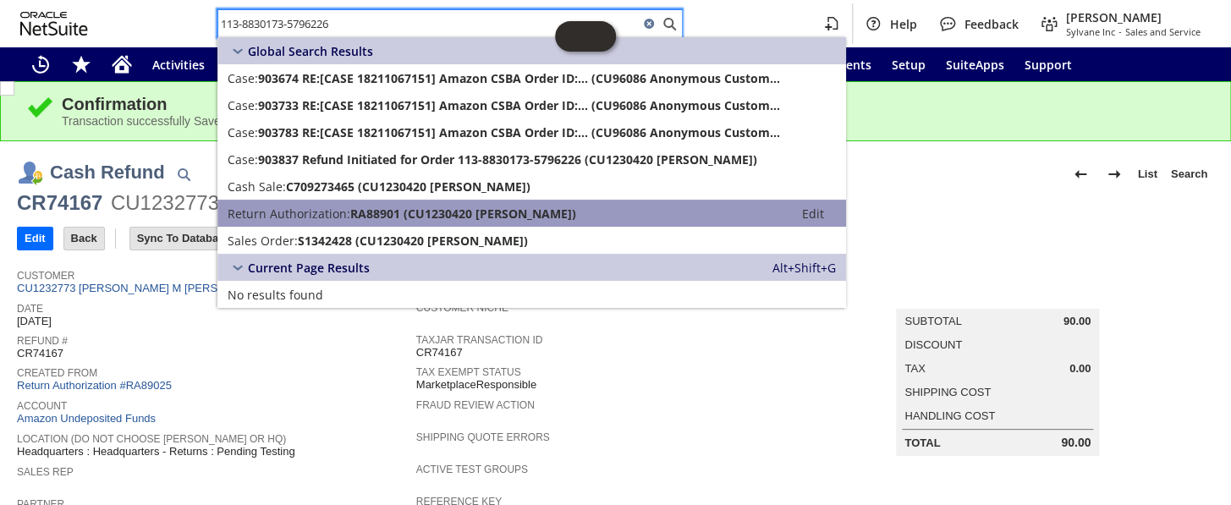
click at [394, 211] on span "RA88901 (CU1230420 rodney rankin)" at bounding box center [463, 214] width 226 height 16
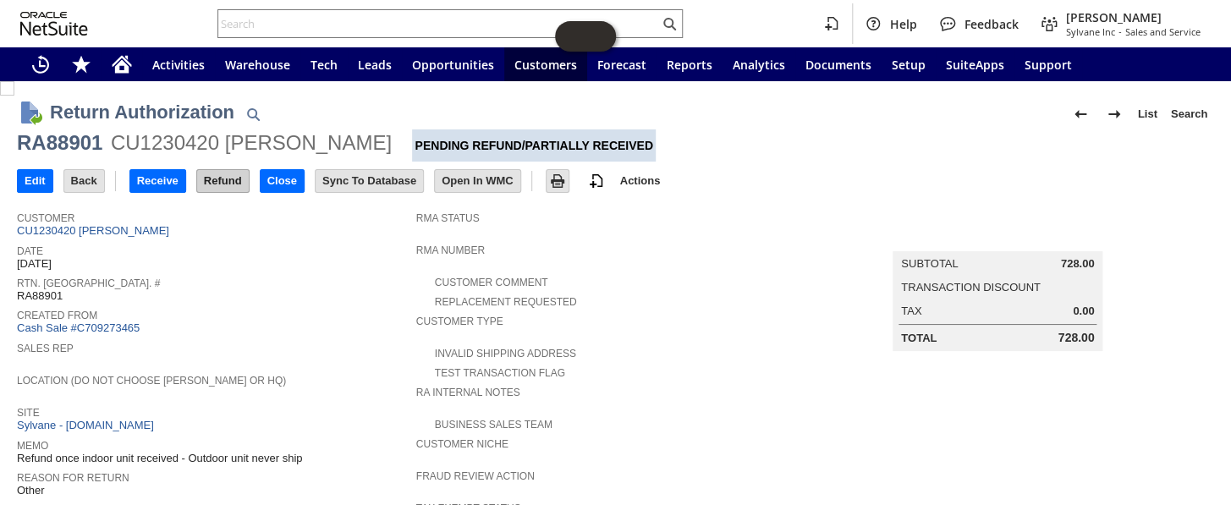
click at [229, 176] on input "Refund" at bounding box center [223, 181] width 52 height 22
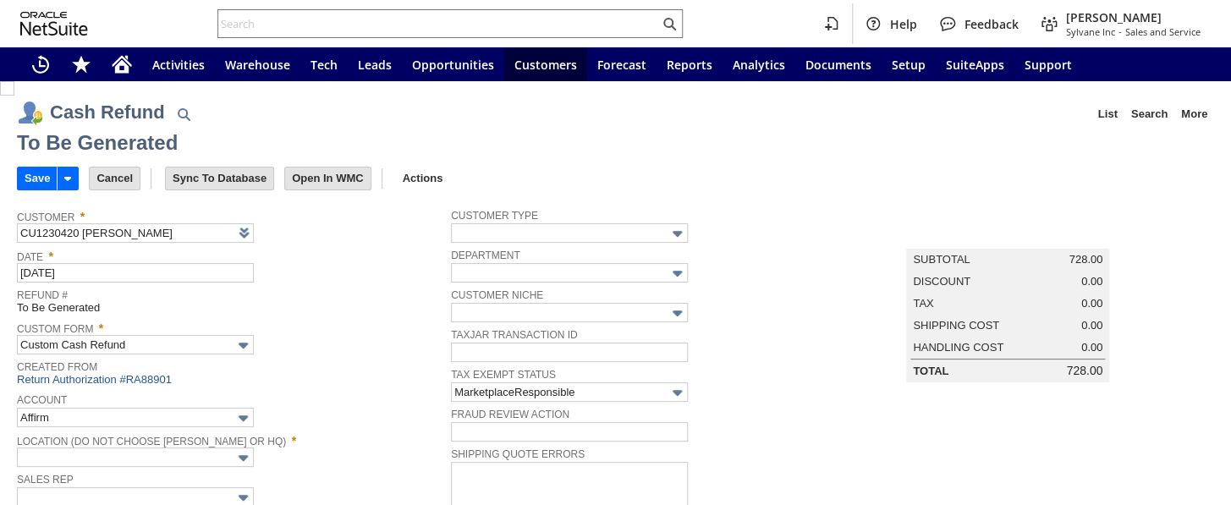
type input "Amazon Undeposited Funds"
type input "Headquarters : Head...s : Pending Testing"
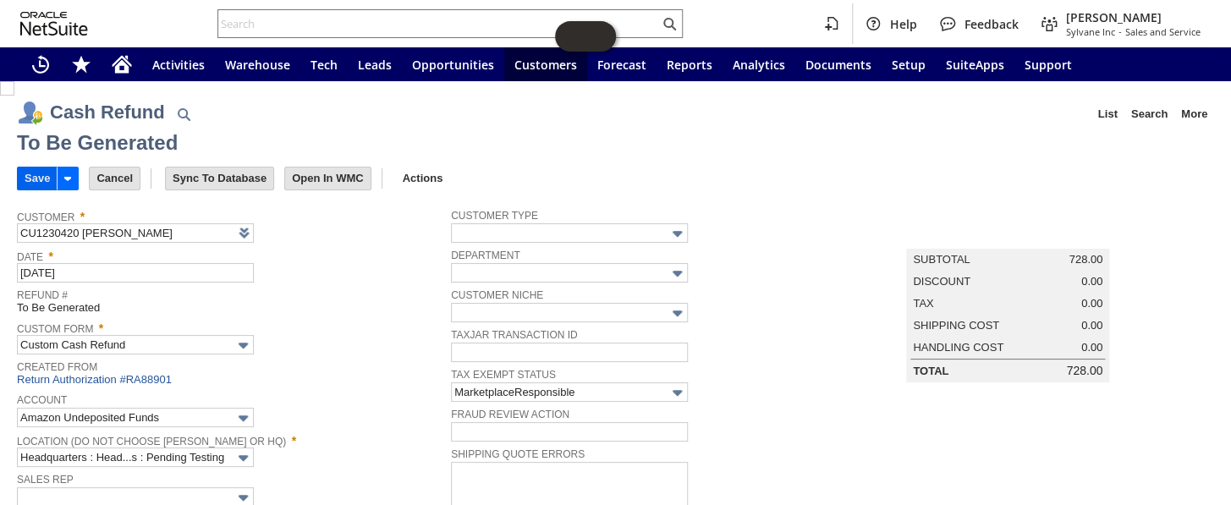
click at [36, 175] on input "Save" at bounding box center [37, 179] width 39 height 22
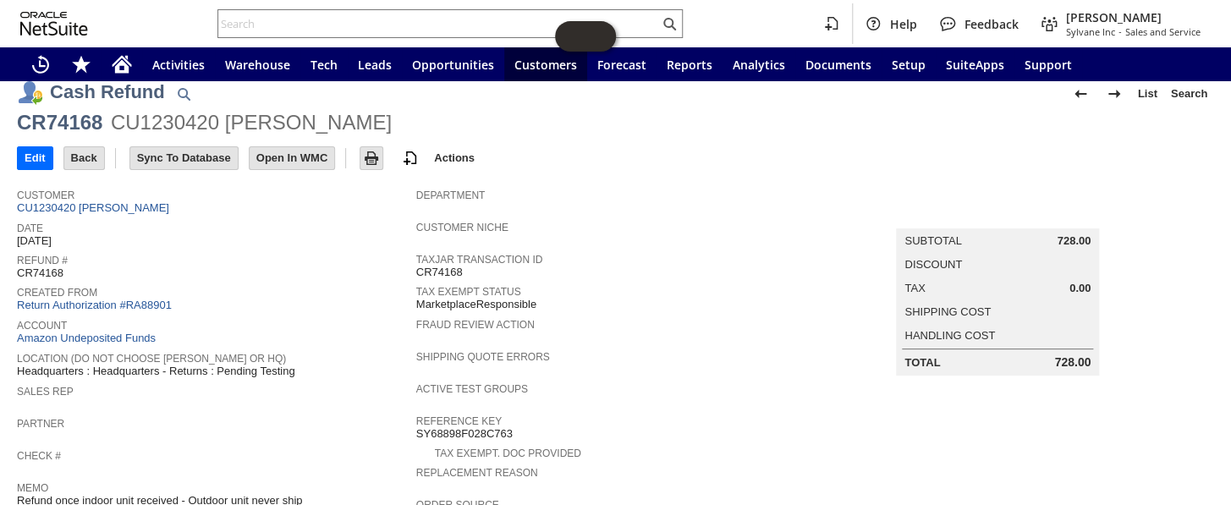
scroll to position [153, 0]
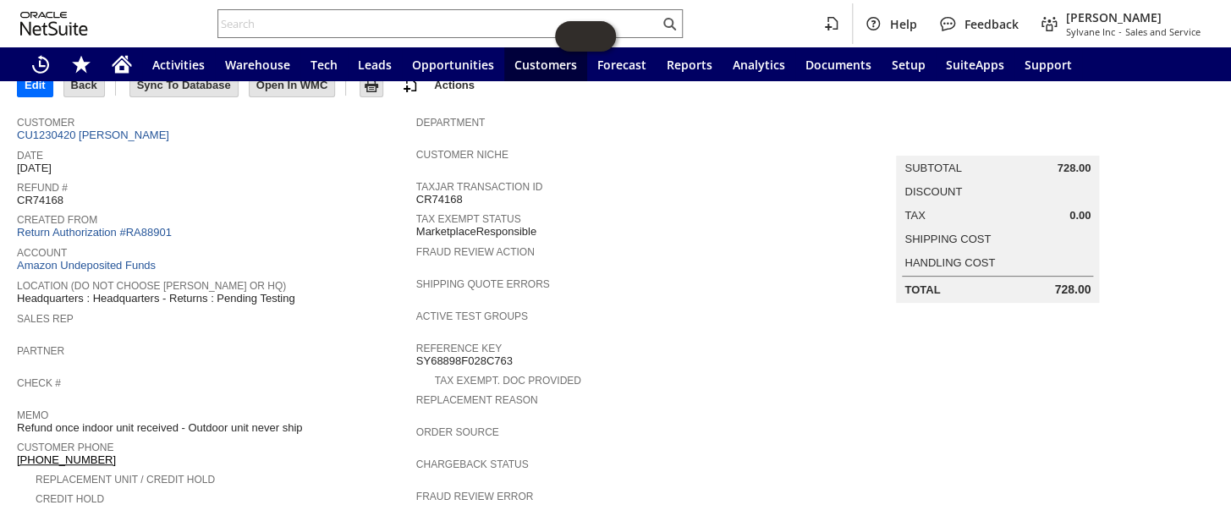
click at [121, 217] on span "Created From" at bounding box center [212, 217] width 391 height 17
click at [121, 226] on link "Return Authorization #RA88901" at bounding box center [94, 232] width 155 height 13
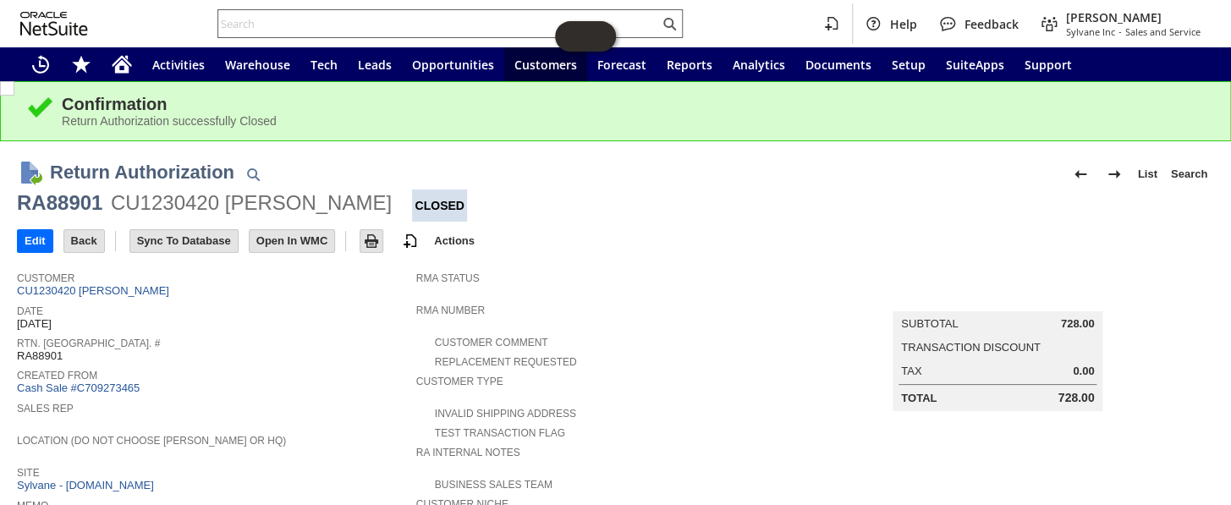
click at [415, 28] on input "text" at bounding box center [438, 24] width 441 height 20
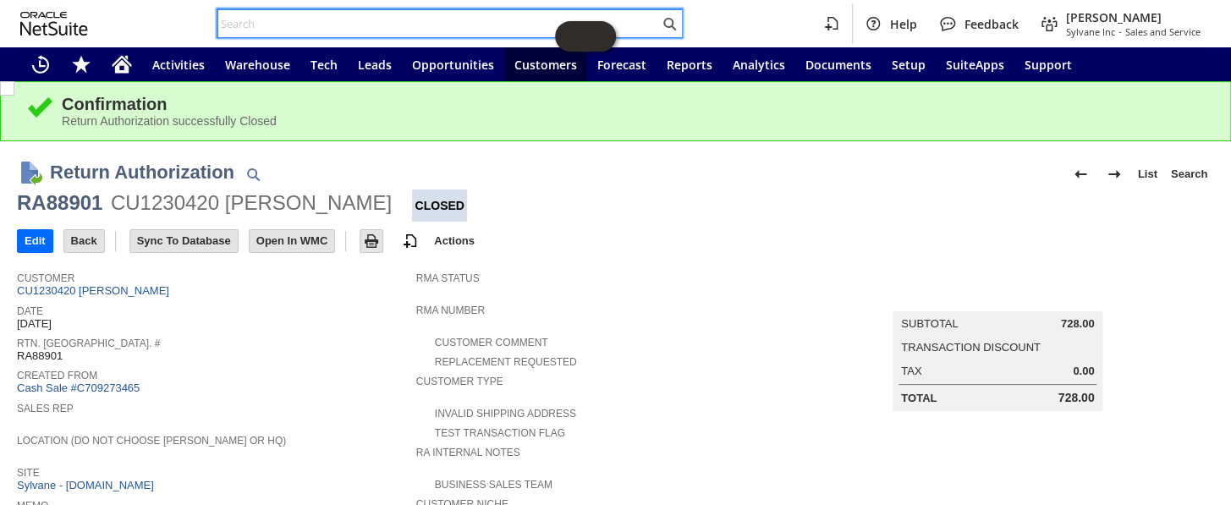
paste input "114-4235953-0943413"
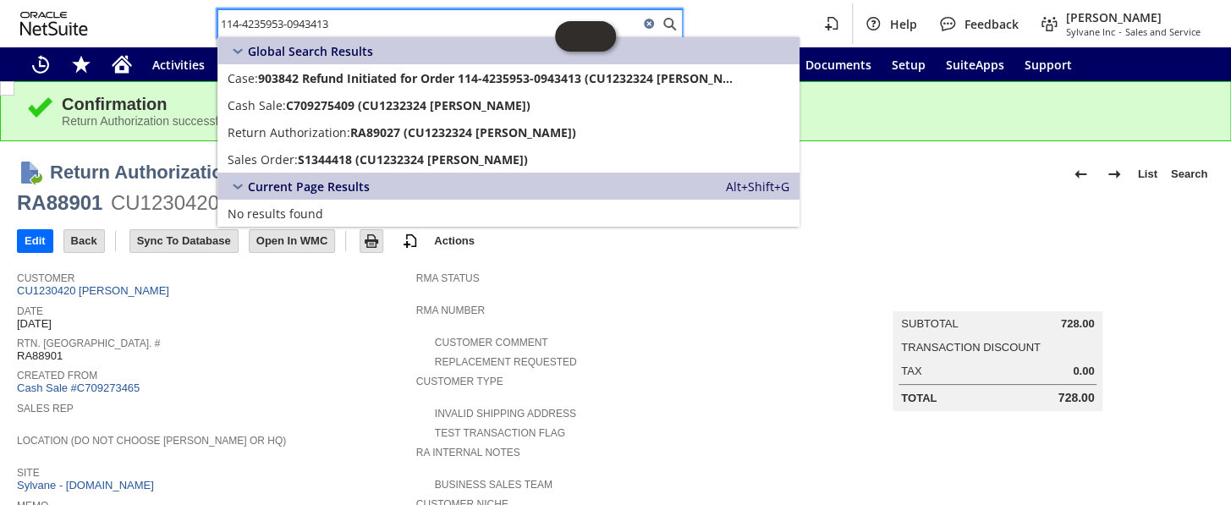
drag, startPoint x: 362, startPoint y: 27, endPoint x: 137, endPoint y: 19, distance: 225.3
click at [137, 19] on div "114-4235953-0943413 Help Feedback Coby Miller Sylvane Inc - Sales and Service" at bounding box center [615, 23] width 1231 height 47
paste input "1-6522154-3535407"
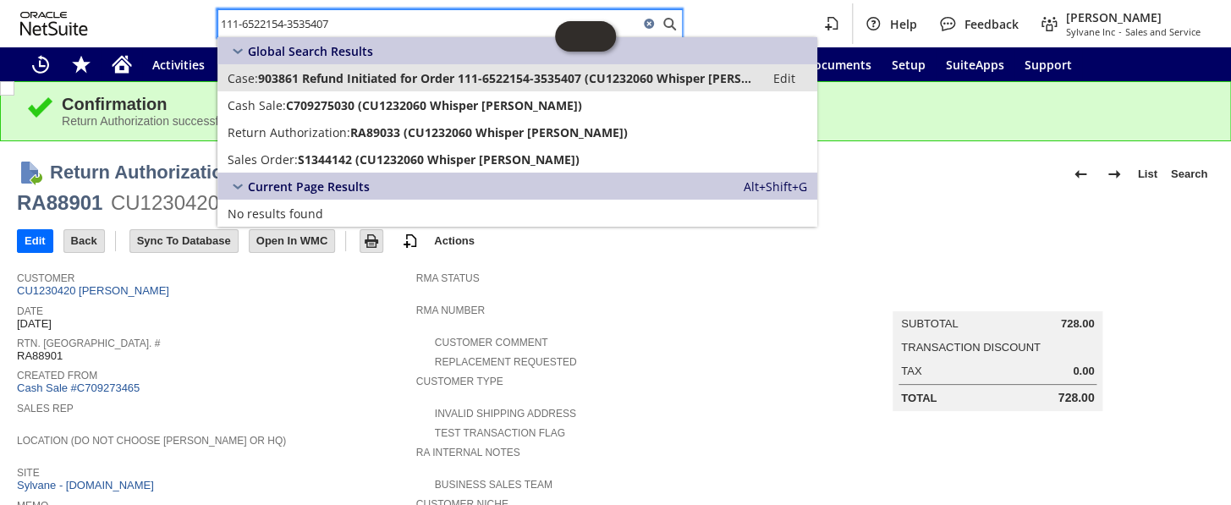
type input "111-6522154-3535407"
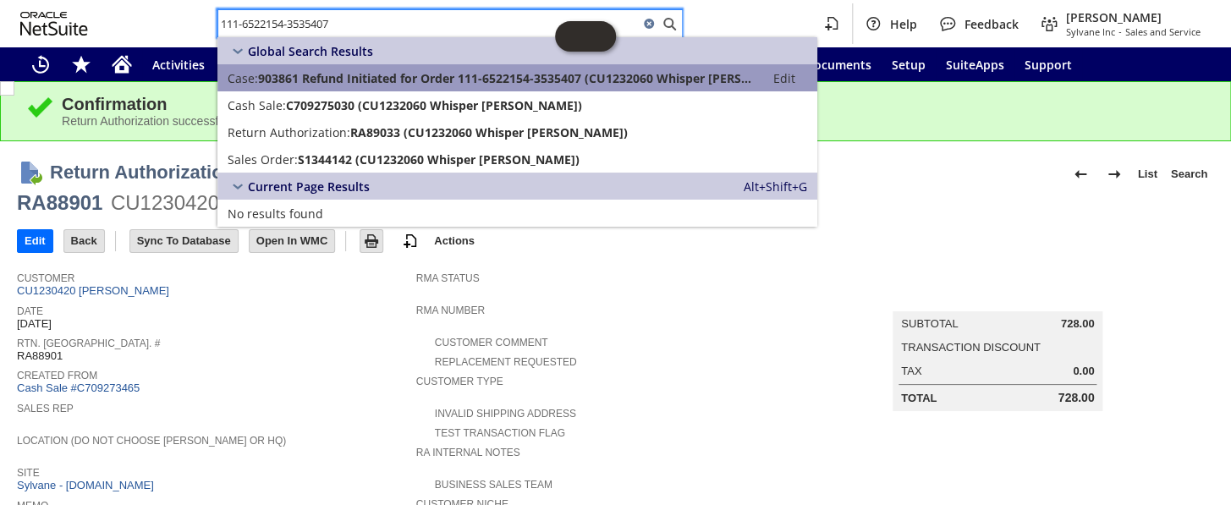
click at [371, 77] on span "903861 Refund Initiated for Order 111-6522154-3535407 (CU1232060 Whisper lowrey)" at bounding box center [506, 78] width 497 height 16
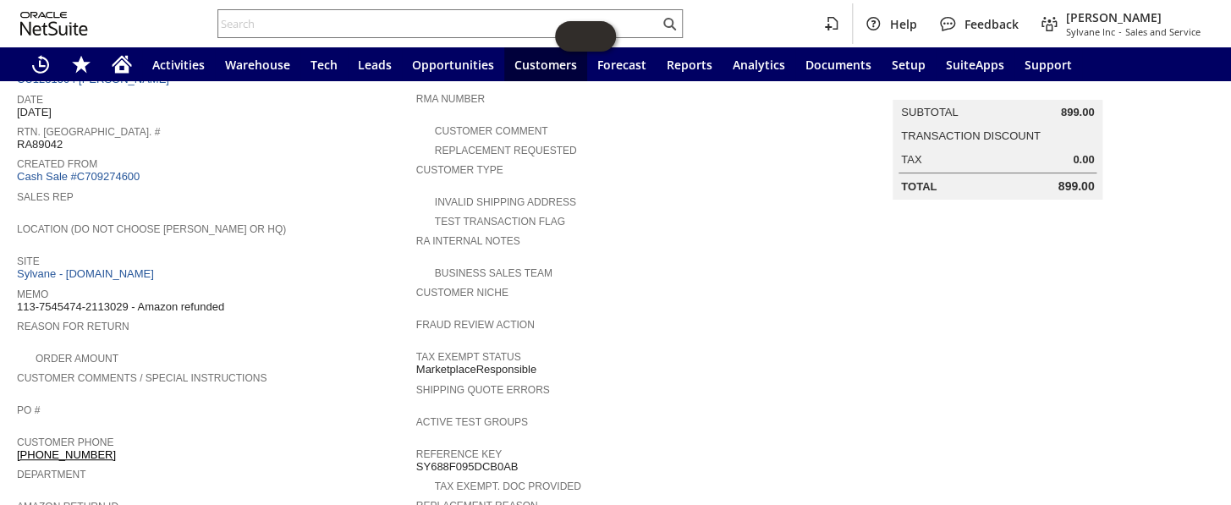
scroll to position [72, 0]
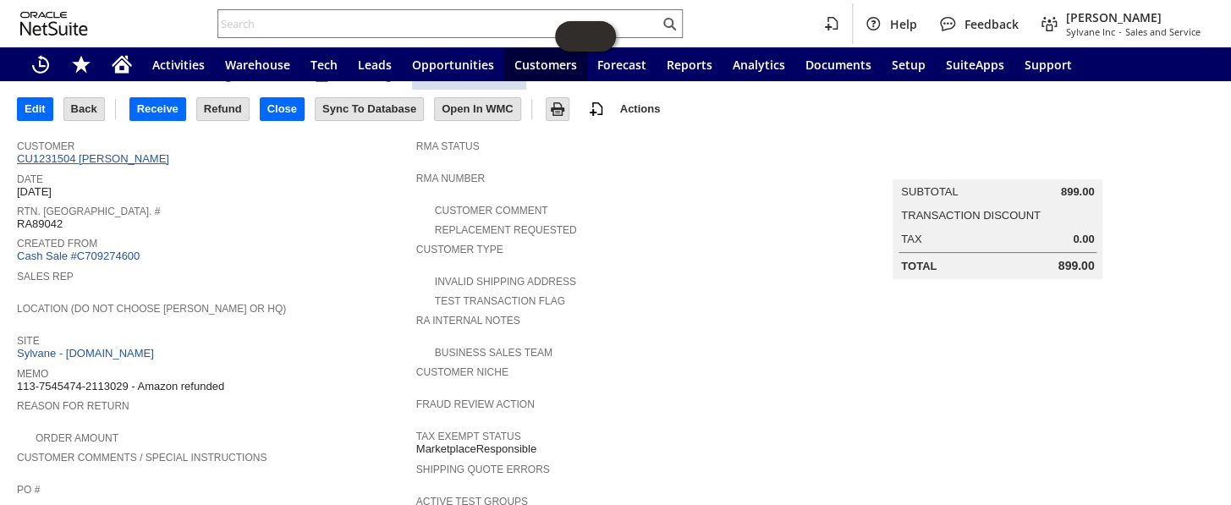
click at [105, 158] on link "CU1231504 [PERSON_NAME]" at bounding box center [95, 158] width 157 height 13
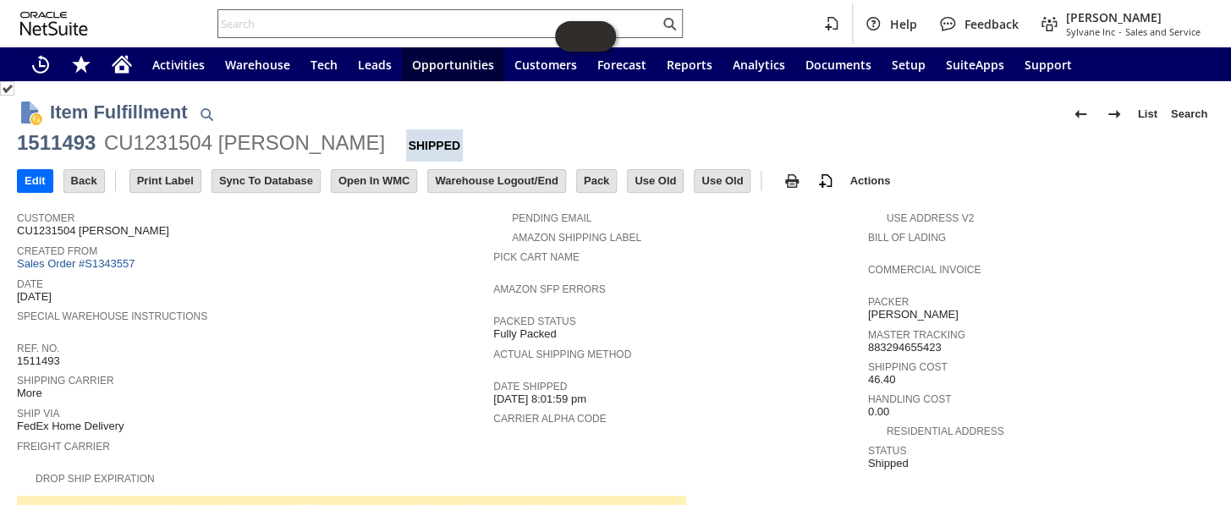
click at [384, 20] on input "text" at bounding box center [438, 24] width 441 height 20
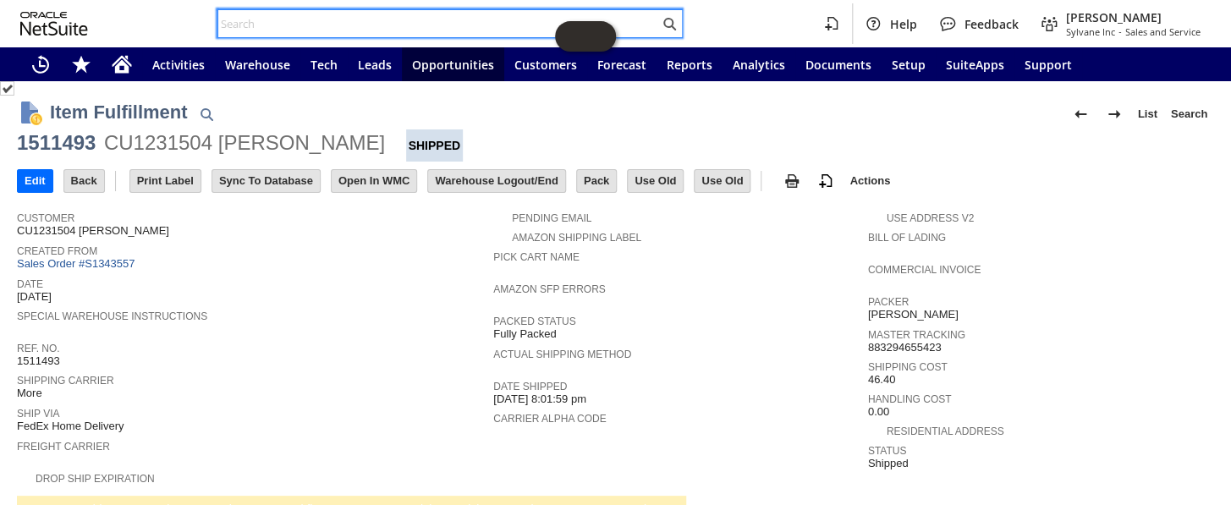
paste input "113-7545474-2113029"
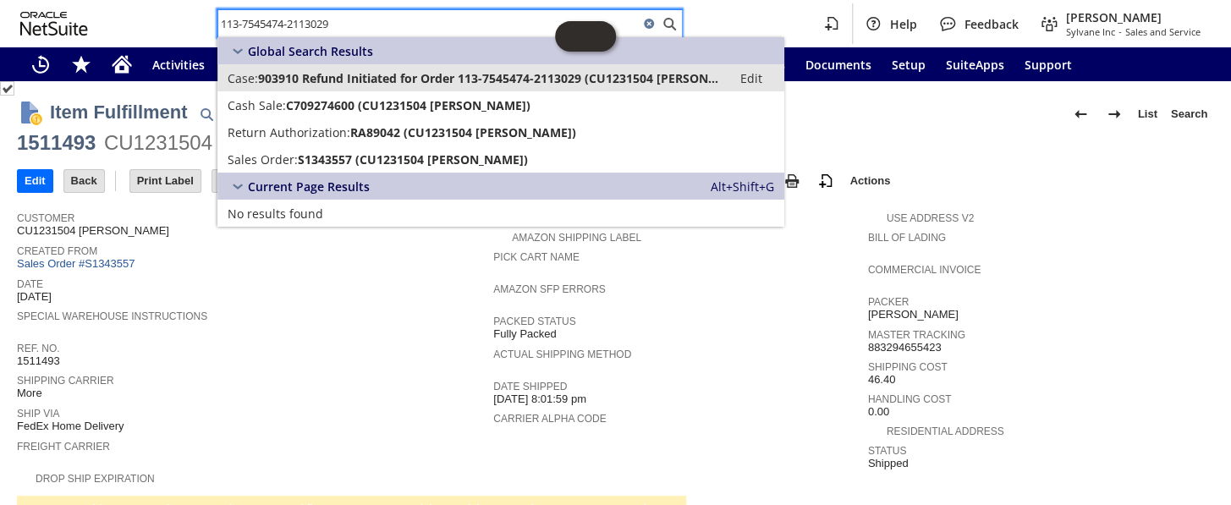
type input "113-7545474-2113029"
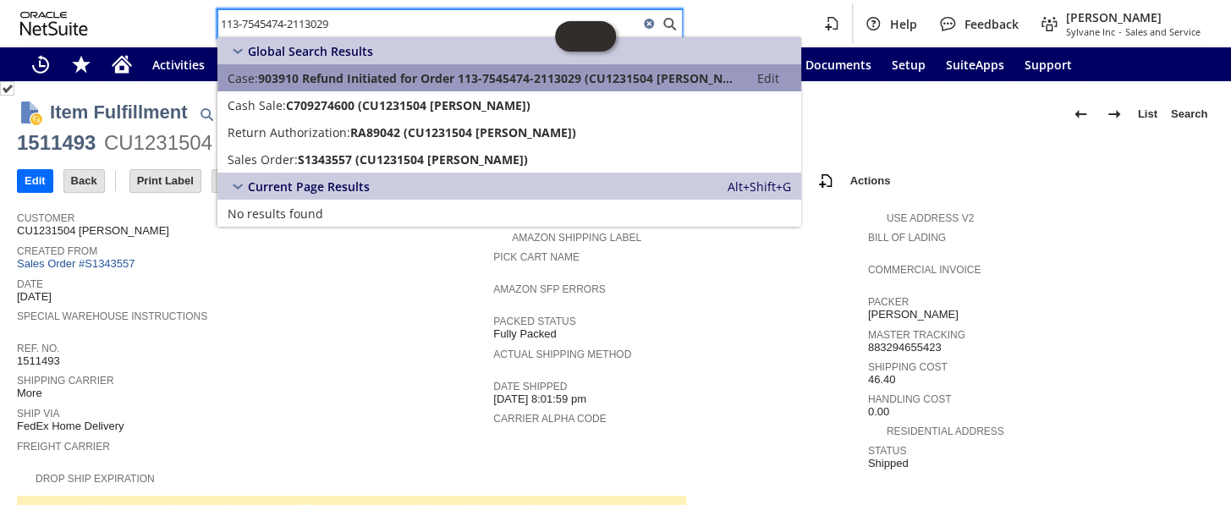
click at [386, 73] on span "903910 Refund Initiated for Order 113-7545474-2113029 (CU1231504 Steve Franco)" at bounding box center [498, 78] width 481 height 16
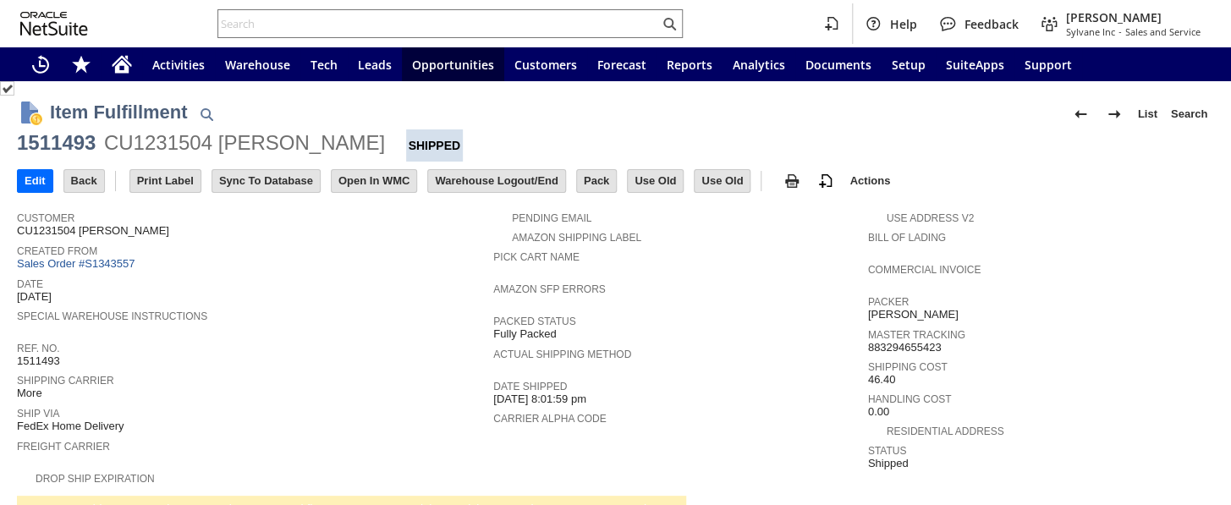
scroll to position [189, 0]
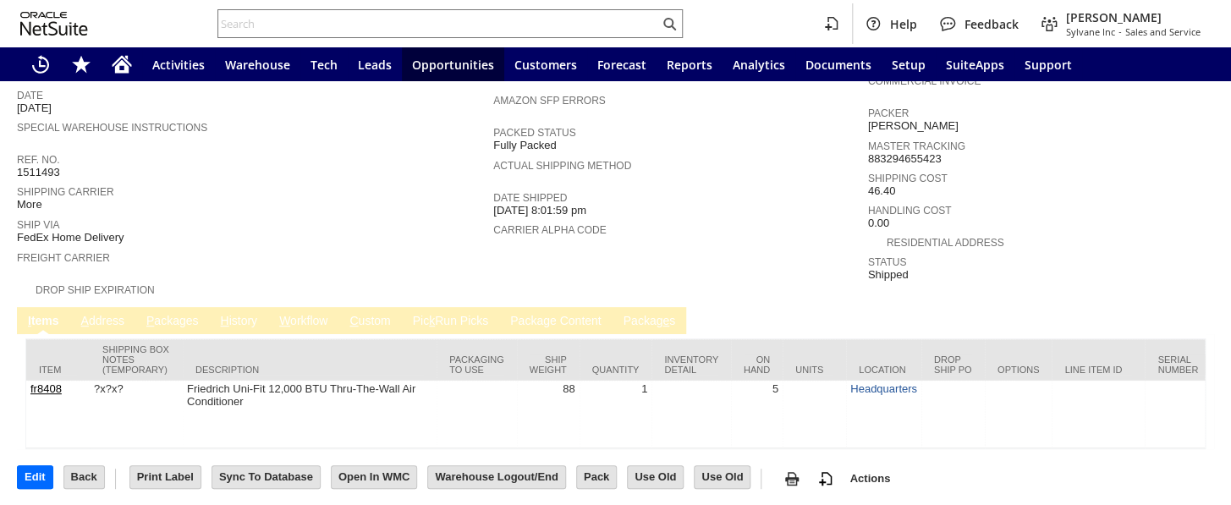
click at [185, 314] on link "P ackages" at bounding box center [172, 322] width 61 height 16
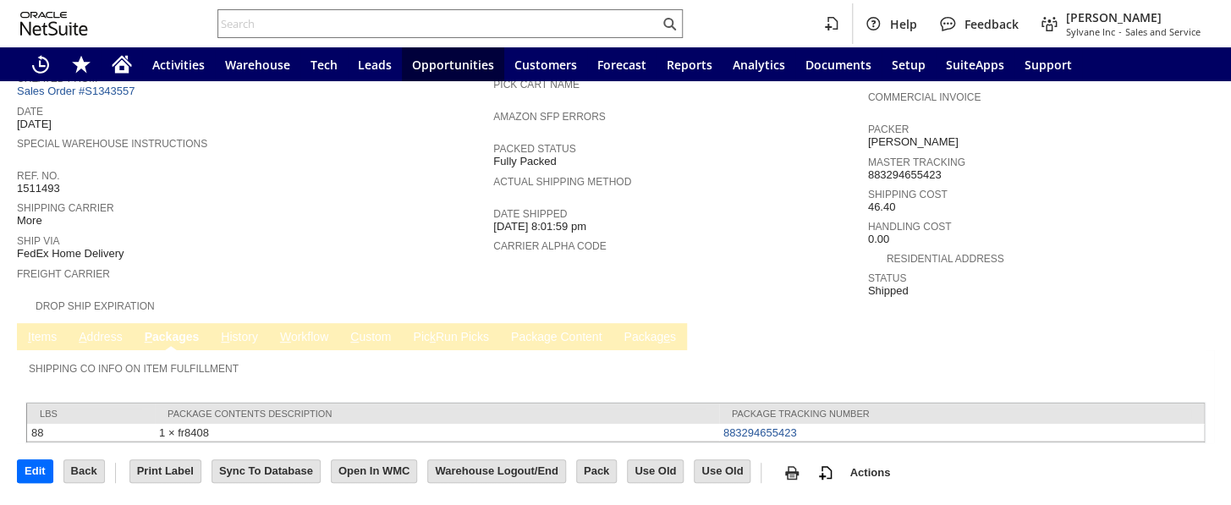
scroll to position [154, 0]
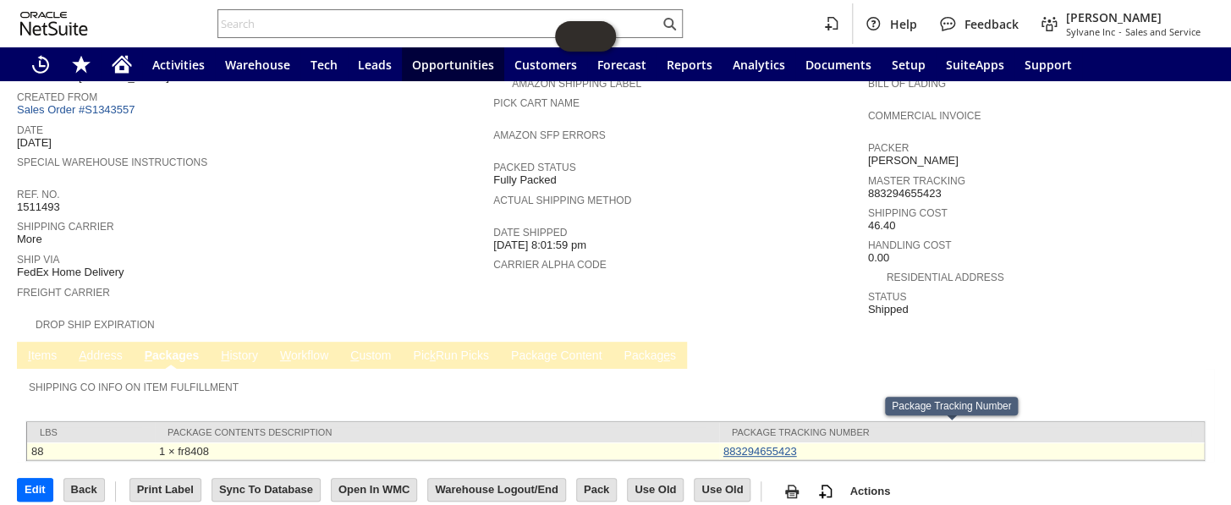
click at [756, 445] on link "883294655423" at bounding box center [761, 451] width 74 height 13
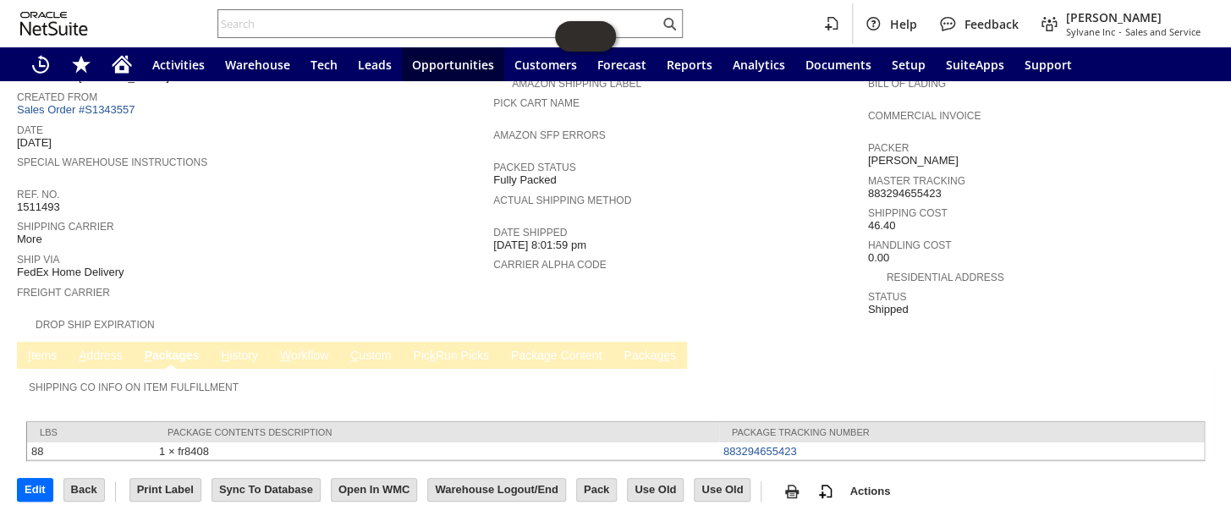
drag, startPoint x: 1063, startPoint y: 202, endPoint x: 1052, endPoint y: 173, distance: 31.6
click at [1060, 202] on span "Shipping Cost" at bounding box center [1037, 210] width 338 height 17
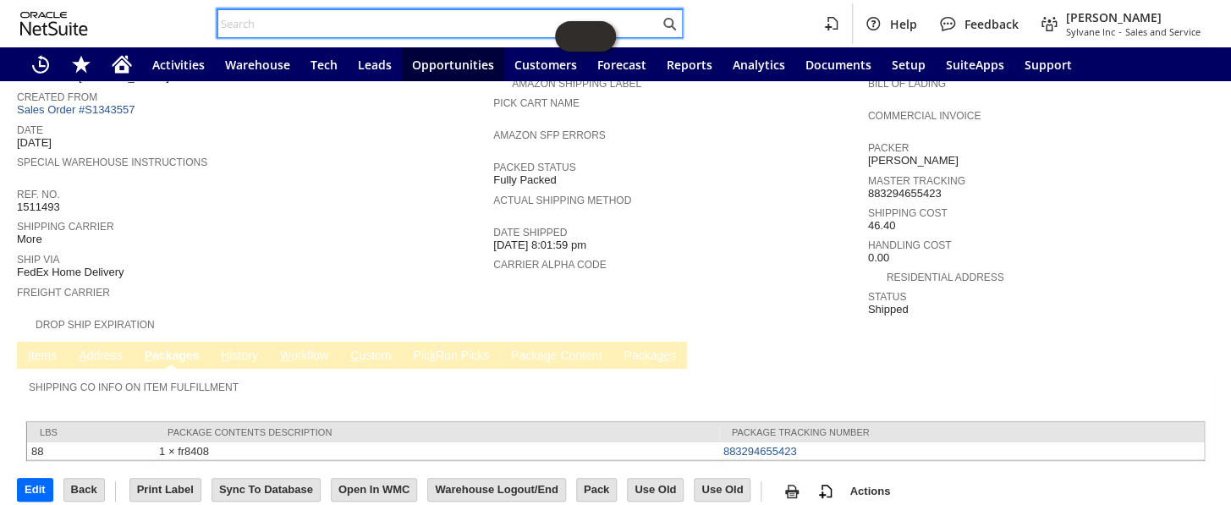
click at [283, 25] on input "text" at bounding box center [438, 24] width 441 height 20
paste input "111-0251148-7198650"
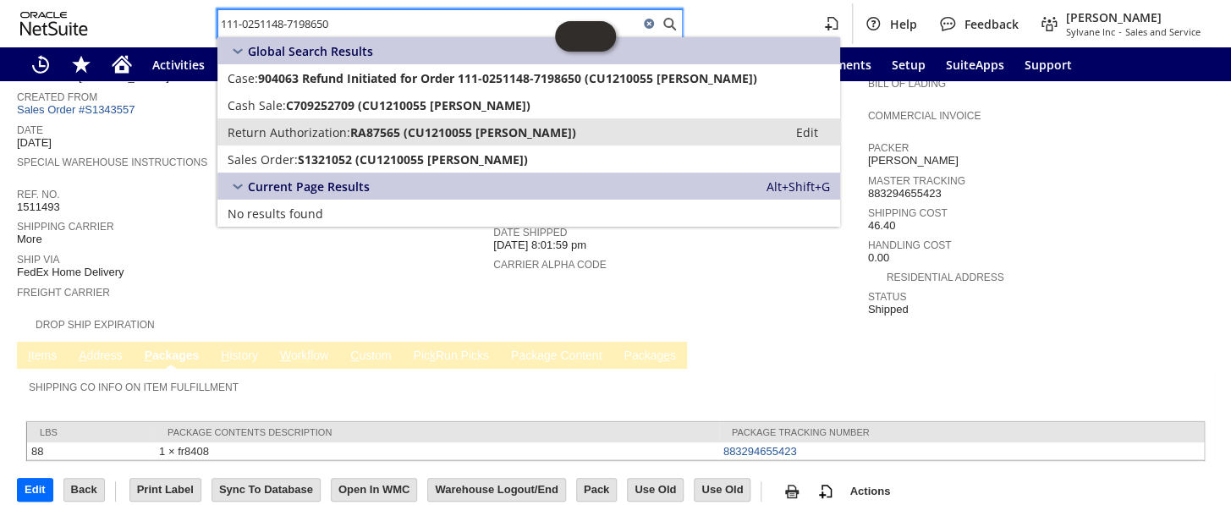
type input "111-0251148-7198650"
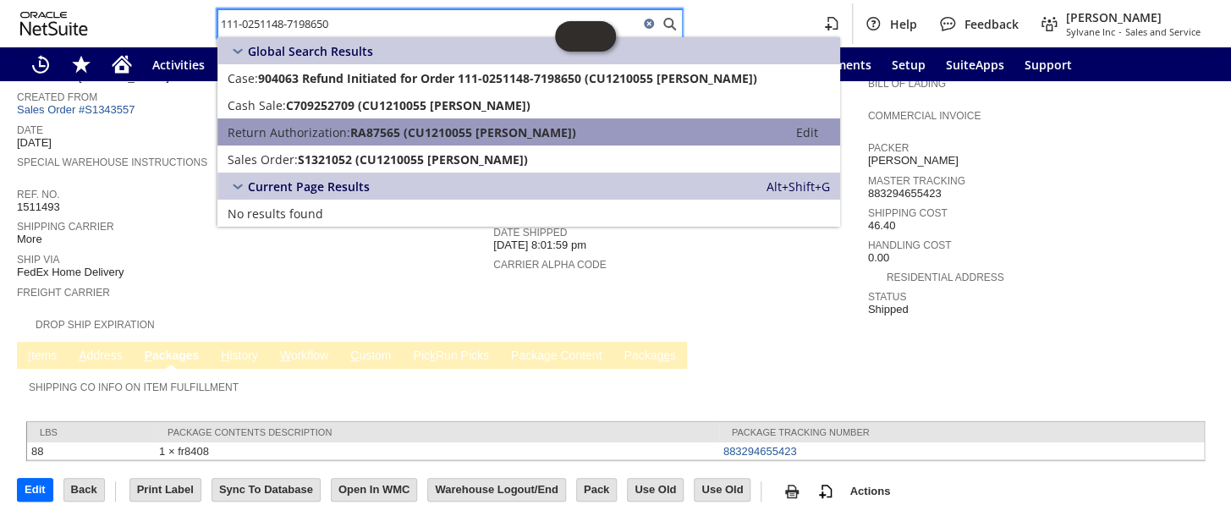
click at [359, 129] on span "RA87565 (CU1210055 MOHAMMED EZIREJ)" at bounding box center [463, 132] width 226 height 16
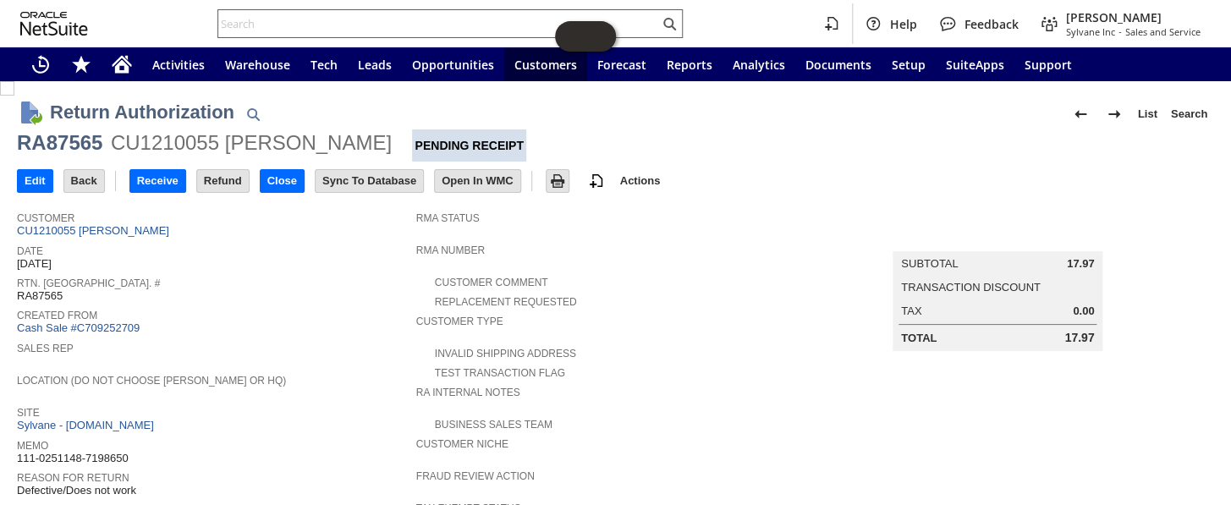
click at [285, 14] on input "text" at bounding box center [438, 24] width 441 height 20
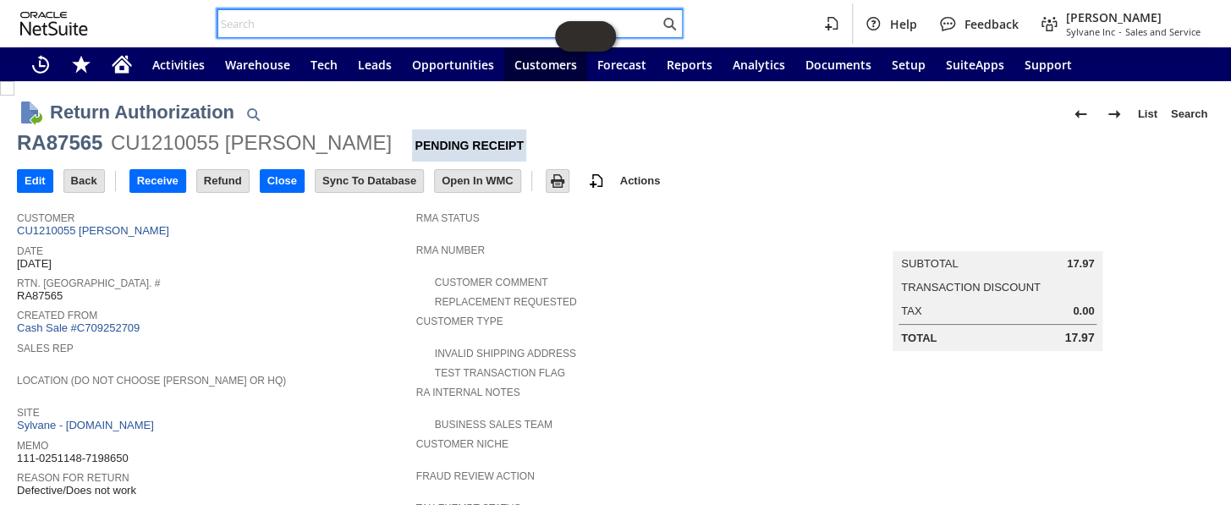
paste input "111-0251148-7198650"
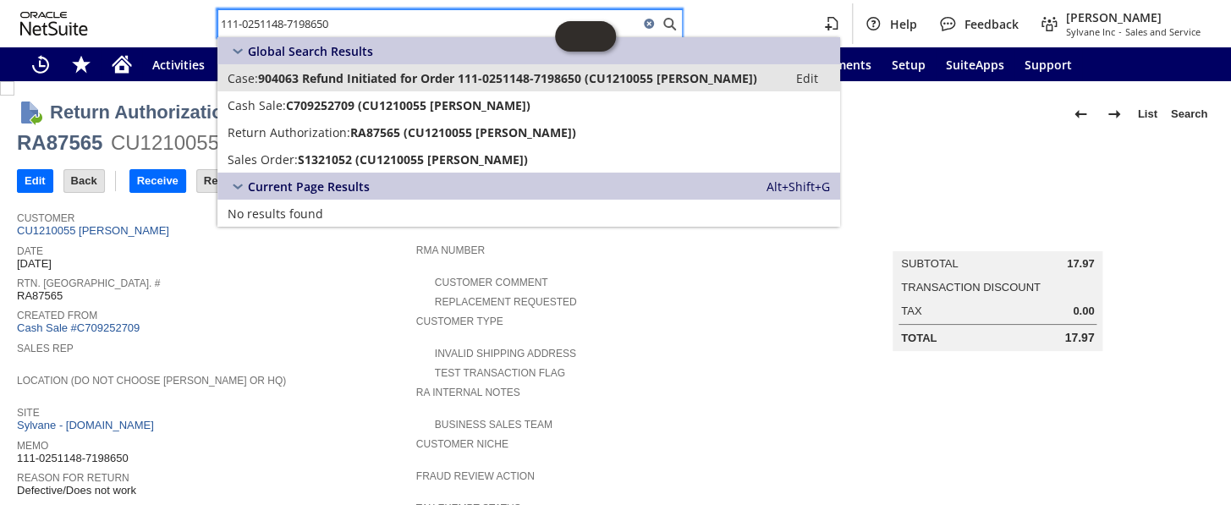
type input "111-0251148-7198650"
click at [364, 76] on span "904063 Refund Initiated for Order 111-0251148-7198650 (CU1210055 MOHAMMED EZIRE…" at bounding box center [507, 78] width 499 height 16
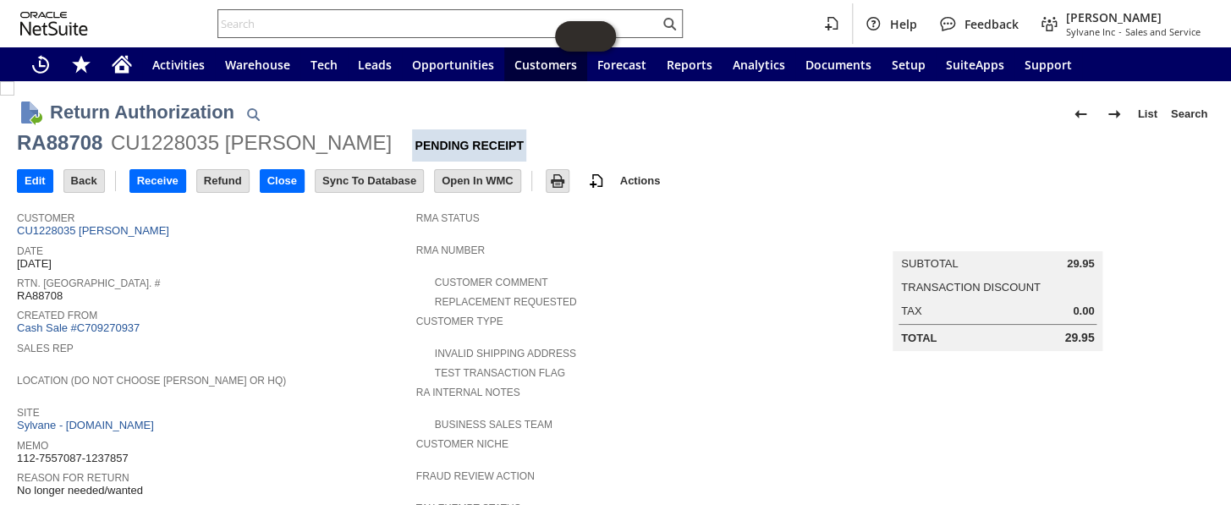
click at [357, 25] on input "text" at bounding box center [438, 24] width 441 height 20
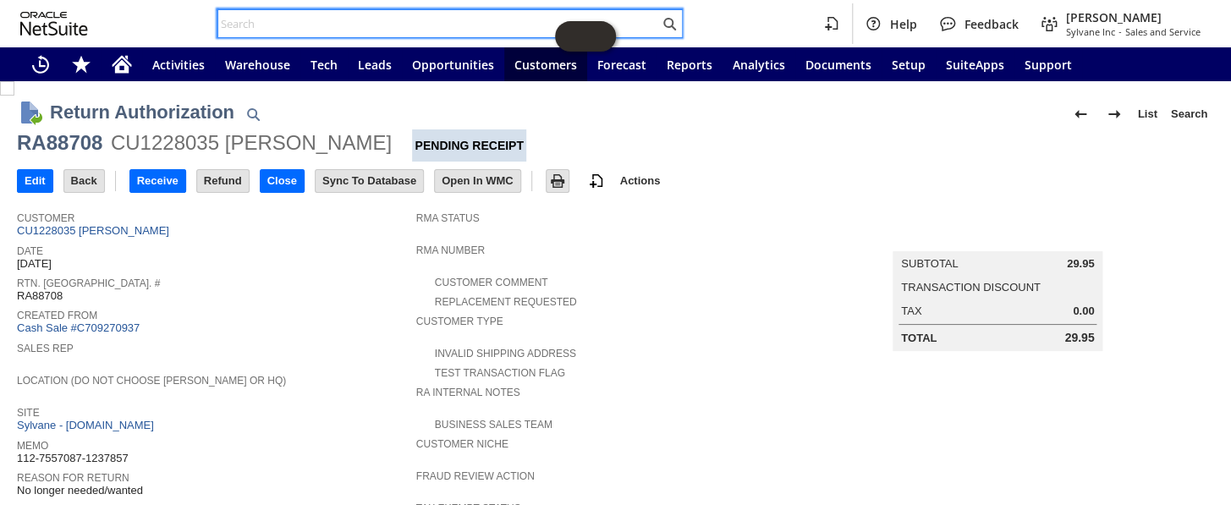
paste input "112-7557087-1237857"
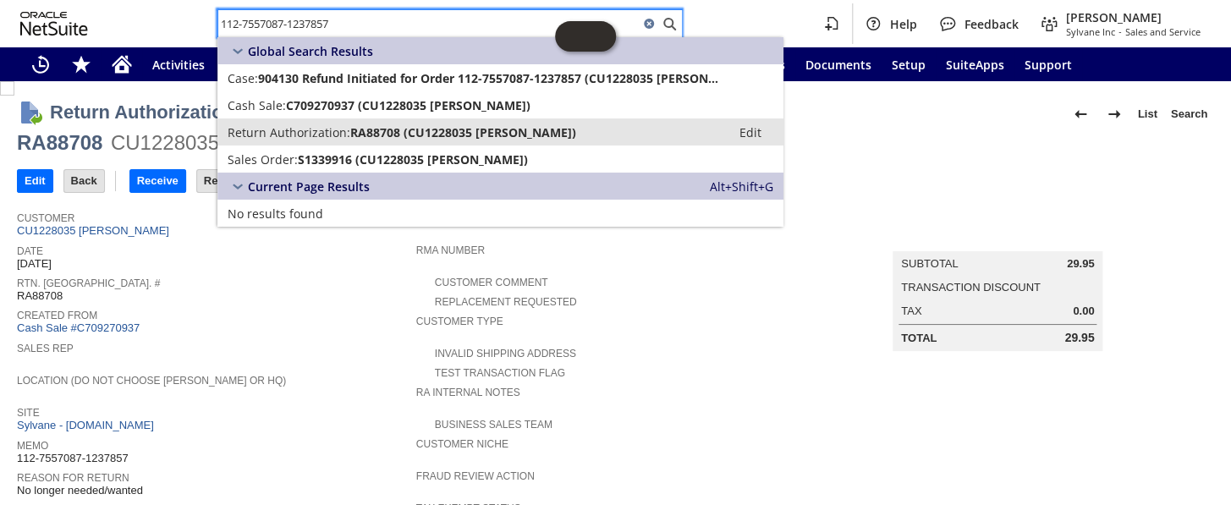
type input "112-7557087-1237857"
click at [343, 127] on span "Return Authorization:" at bounding box center [289, 132] width 123 height 16
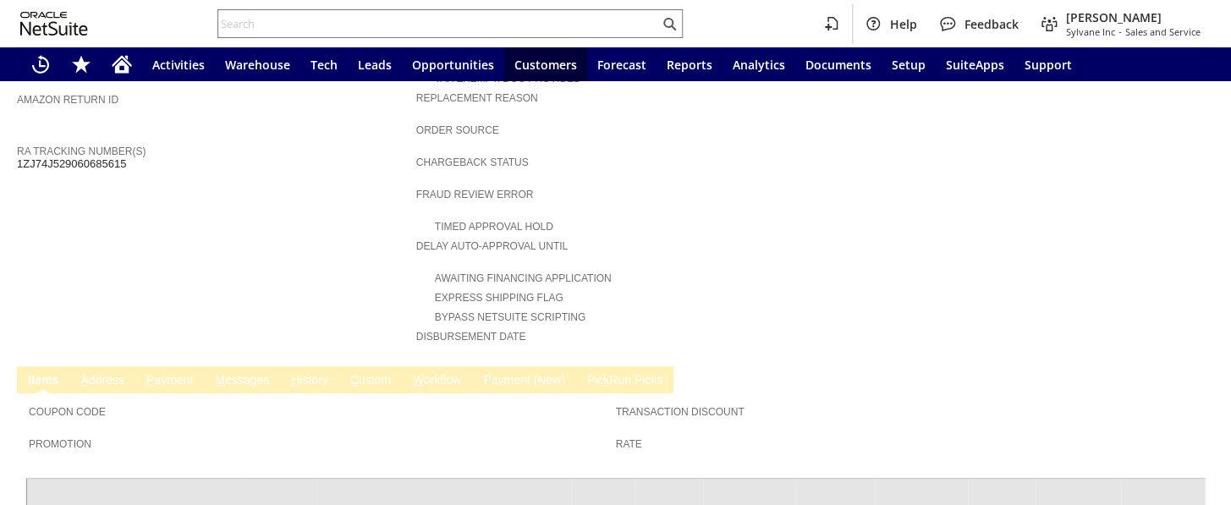
scroll to position [615, 0]
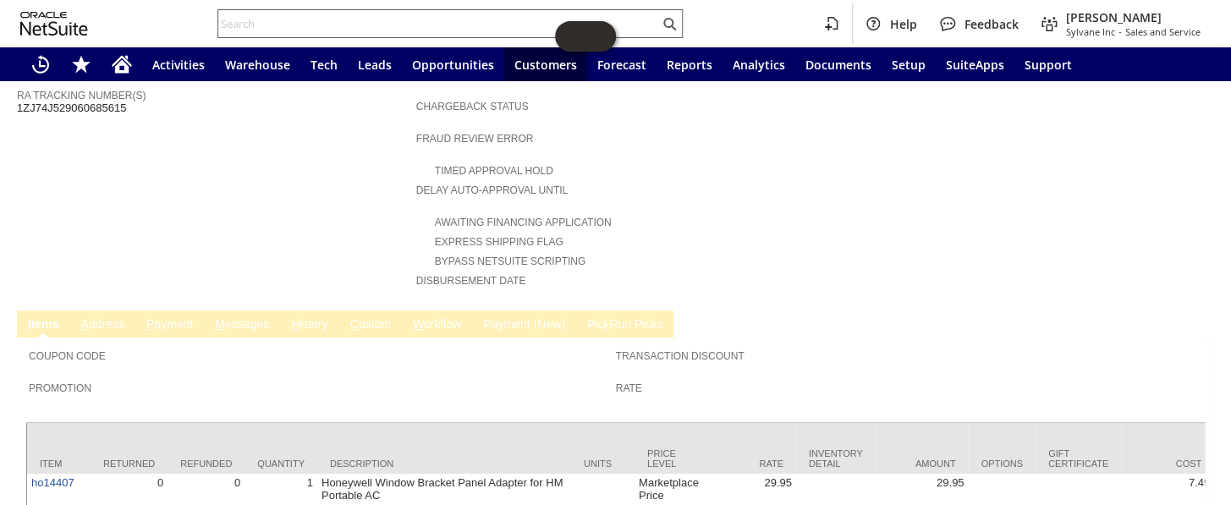
click at [319, 18] on input "text" at bounding box center [438, 24] width 441 height 20
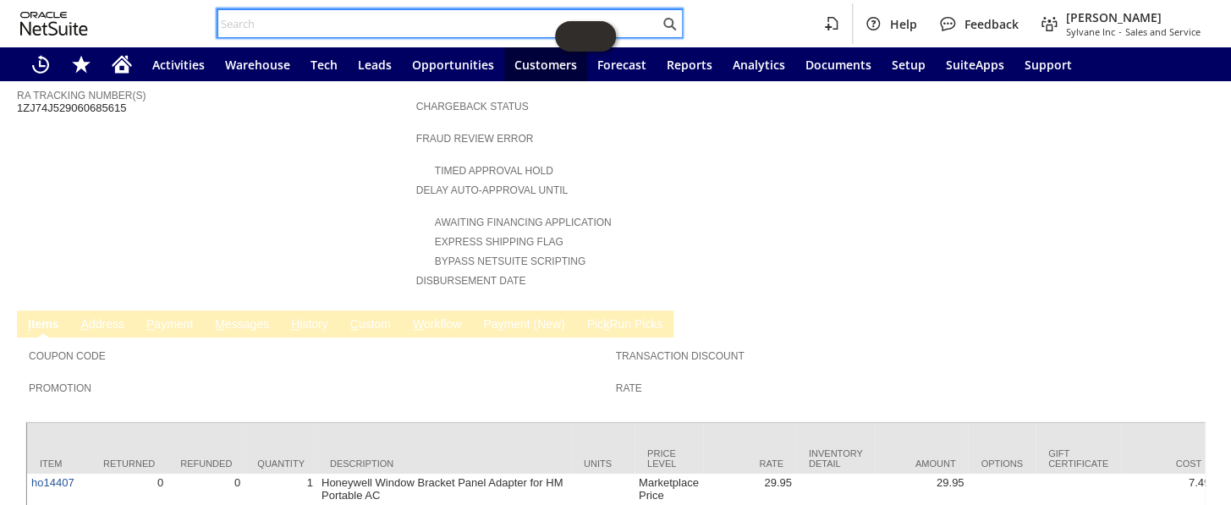
paste input "112-7419117-3646656"
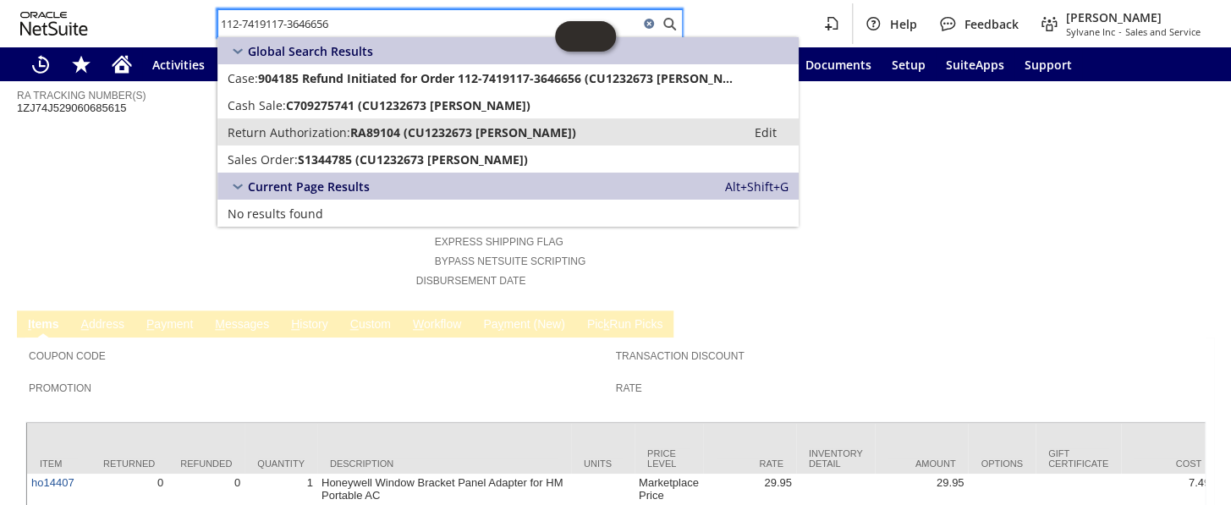
type input "112-7419117-3646656"
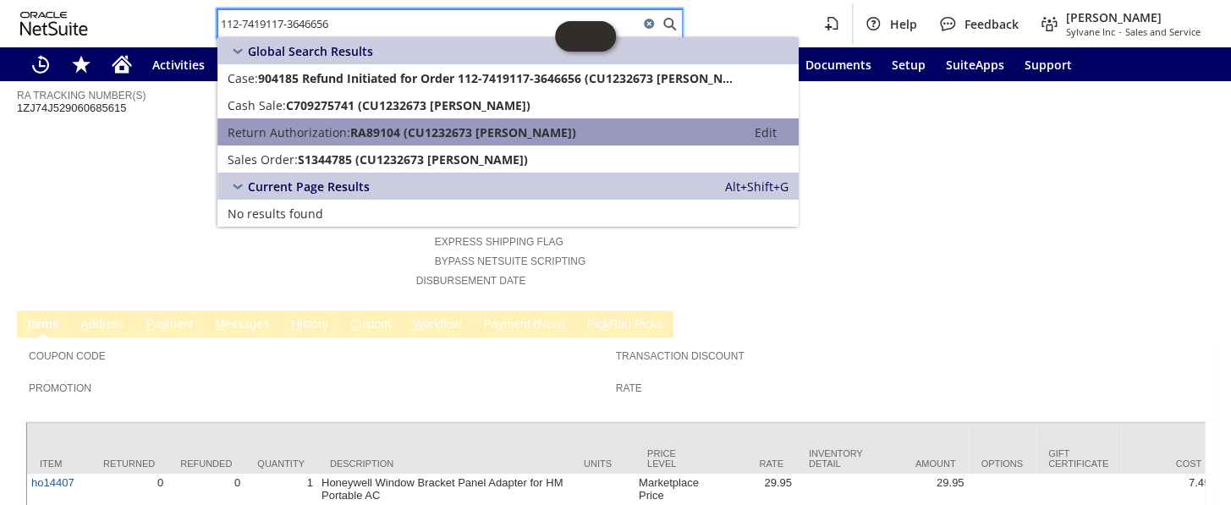
click at [363, 135] on span "RA89104 (CU1232673 [PERSON_NAME])" at bounding box center [463, 132] width 226 height 16
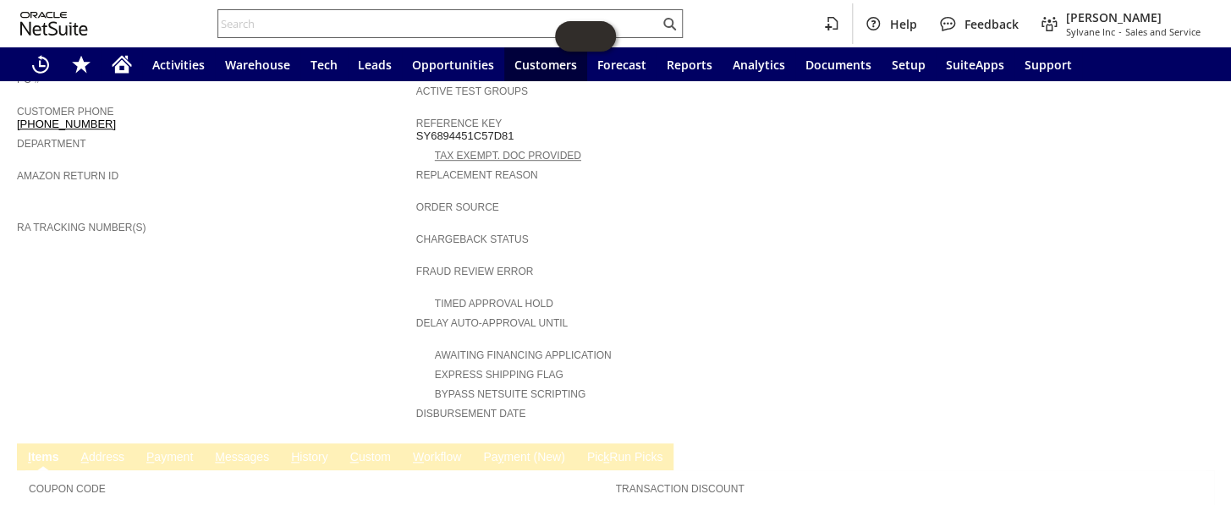
scroll to position [384, 0]
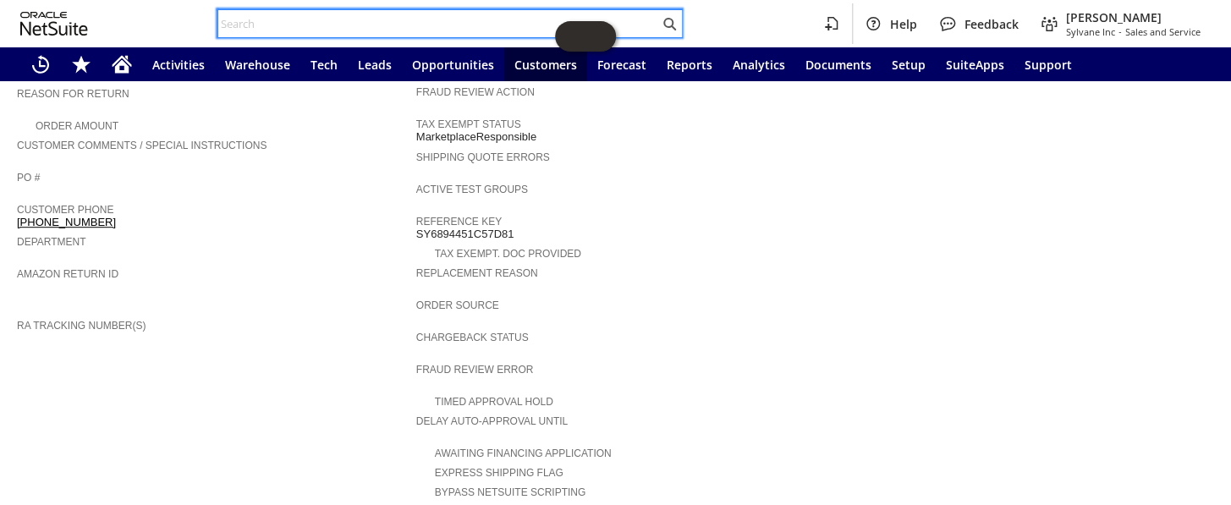
click at [414, 14] on input "text" at bounding box center [438, 24] width 441 height 20
paste input "112-7419117-3646656"
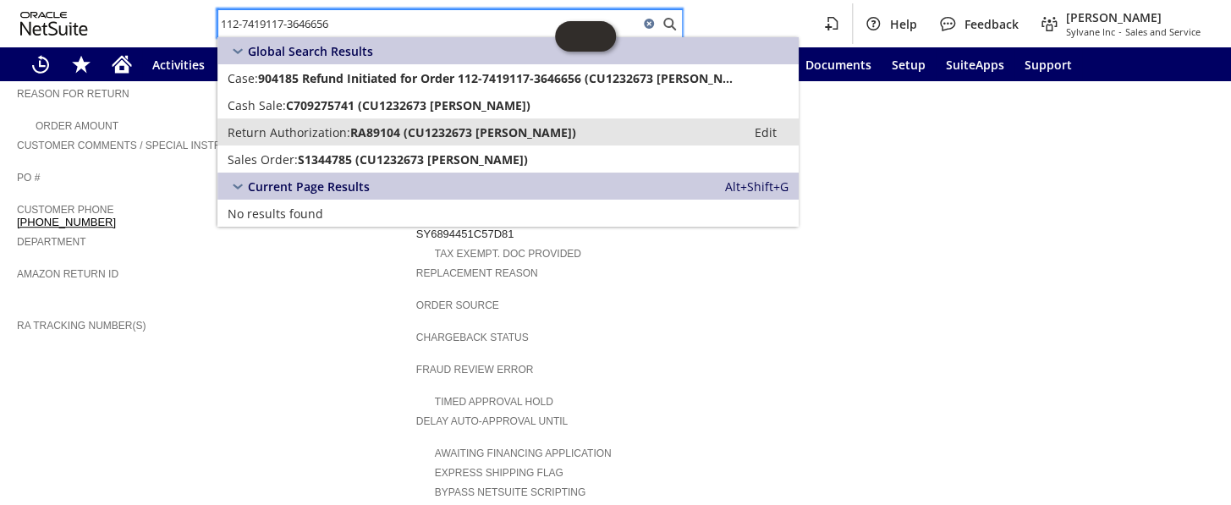
type input "112-7419117-3646656"
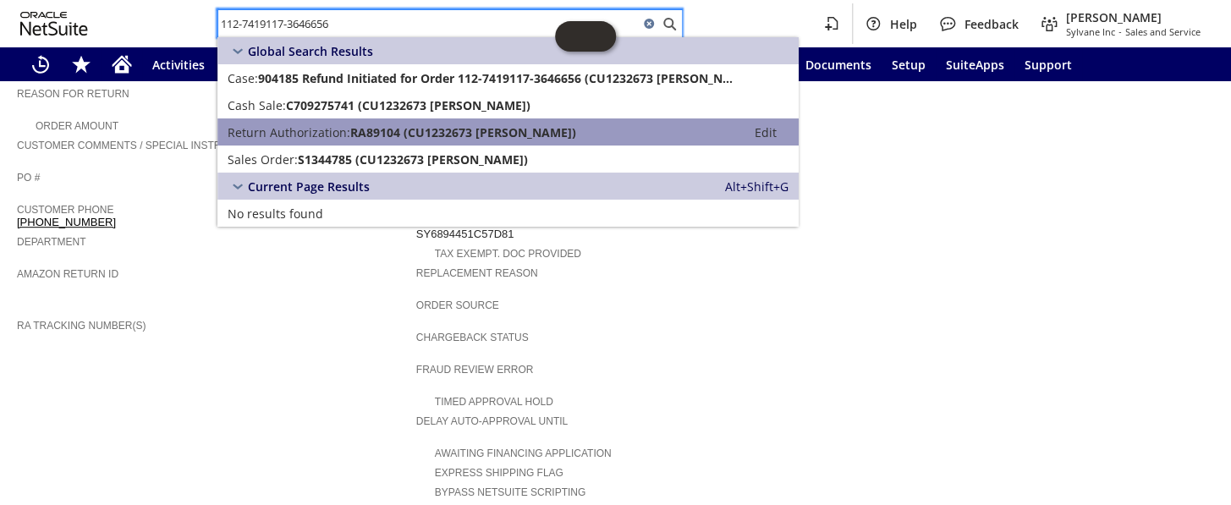
click at [344, 138] on span "Return Authorization:" at bounding box center [289, 132] width 123 height 16
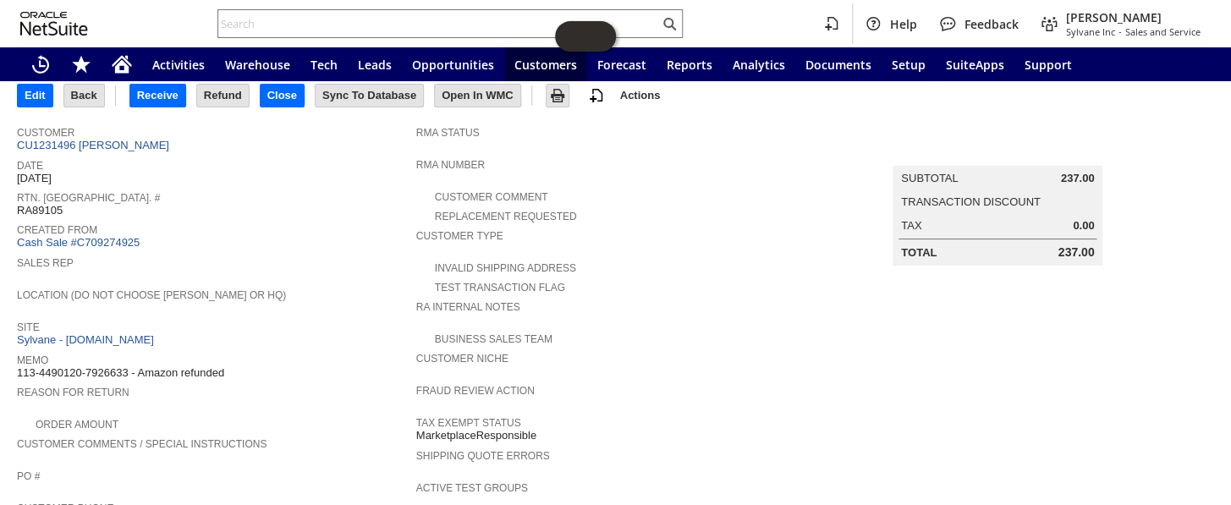
scroll to position [85, 0]
click at [418, 25] on input "text" at bounding box center [438, 24] width 441 height 20
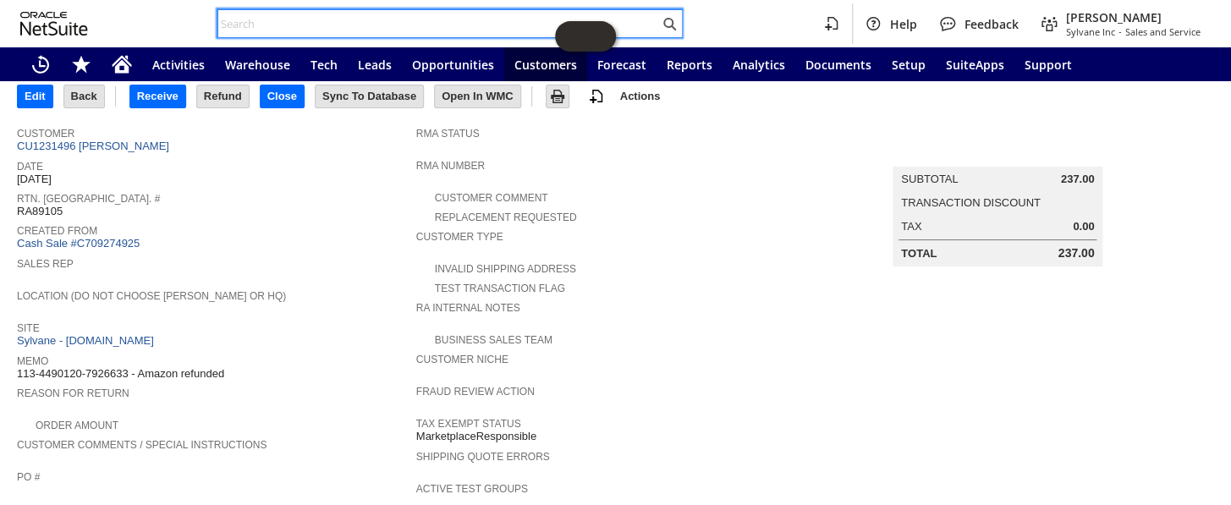
paste input "113-4490120-7926633"
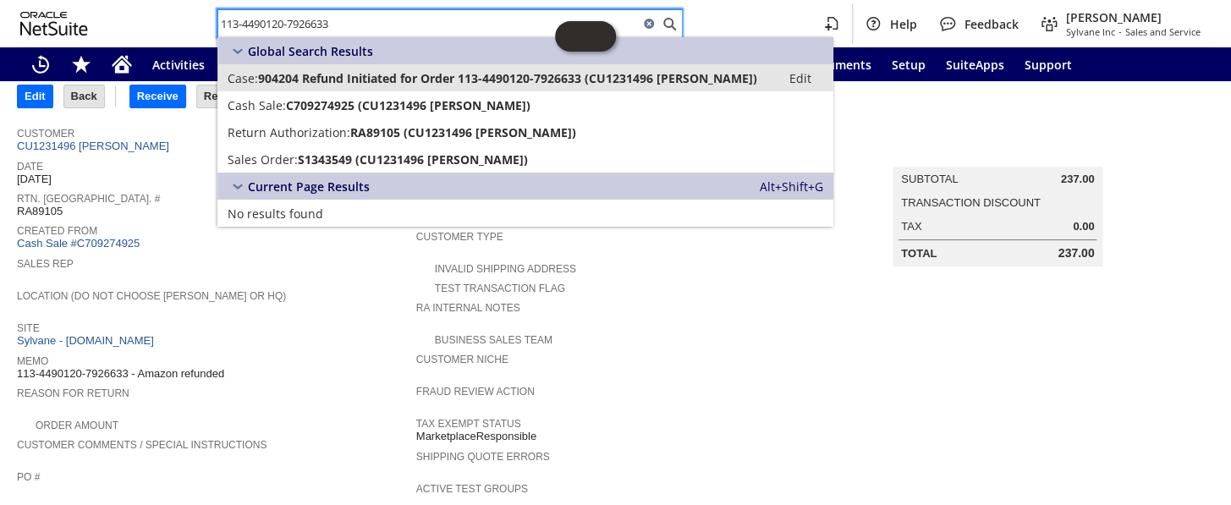
type input "113-4490120-7926633"
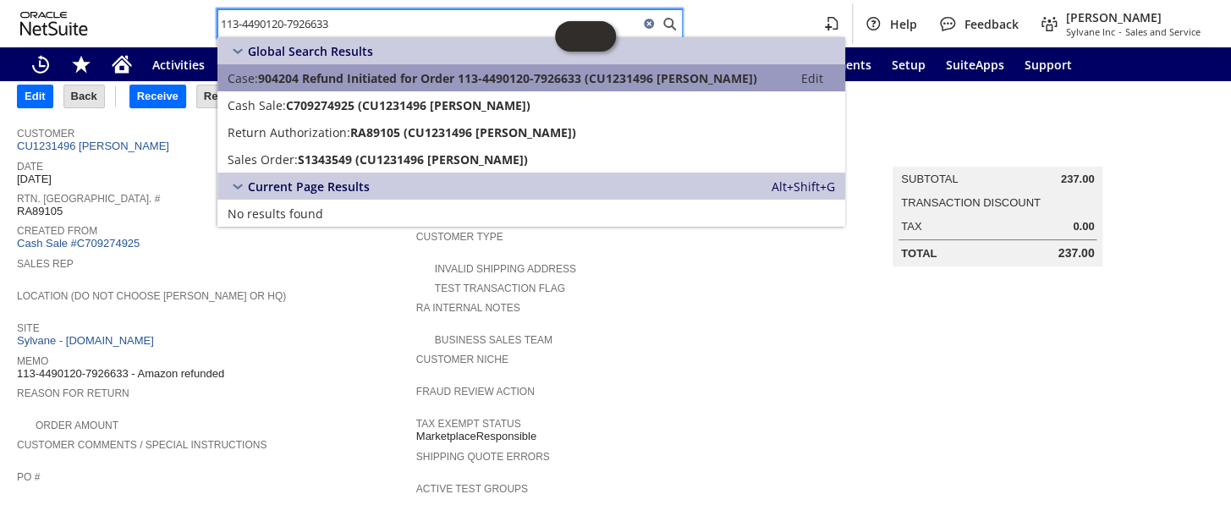
click at [345, 79] on span "904204 Refund Initiated for Order 113-4490120-7926633 (CU1231496 NANETTE WOODAG…" at bounding box center [507, 78] width 499 height 16
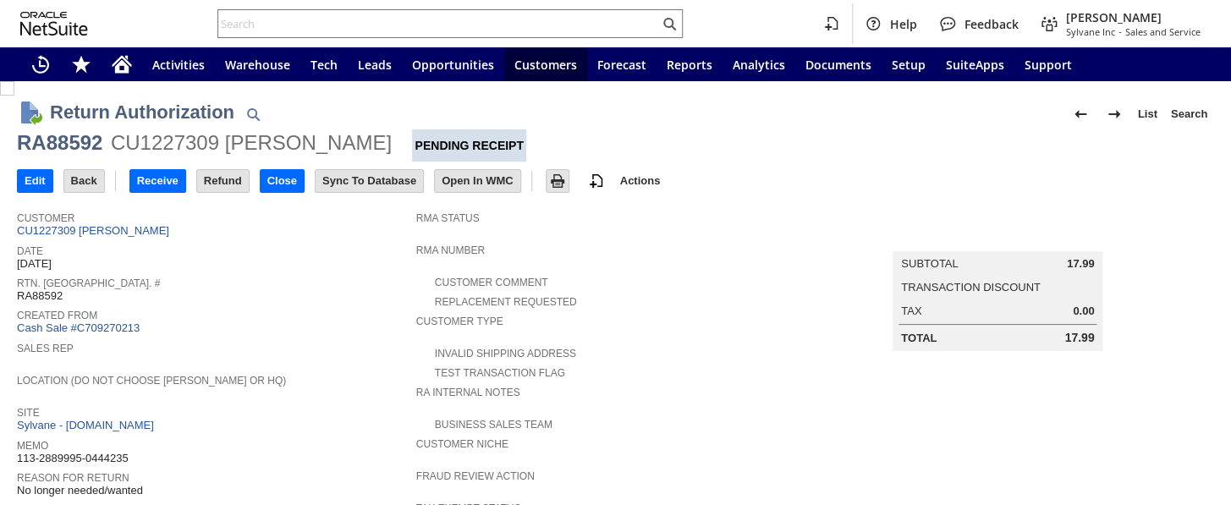
scroll to position [675, 0]
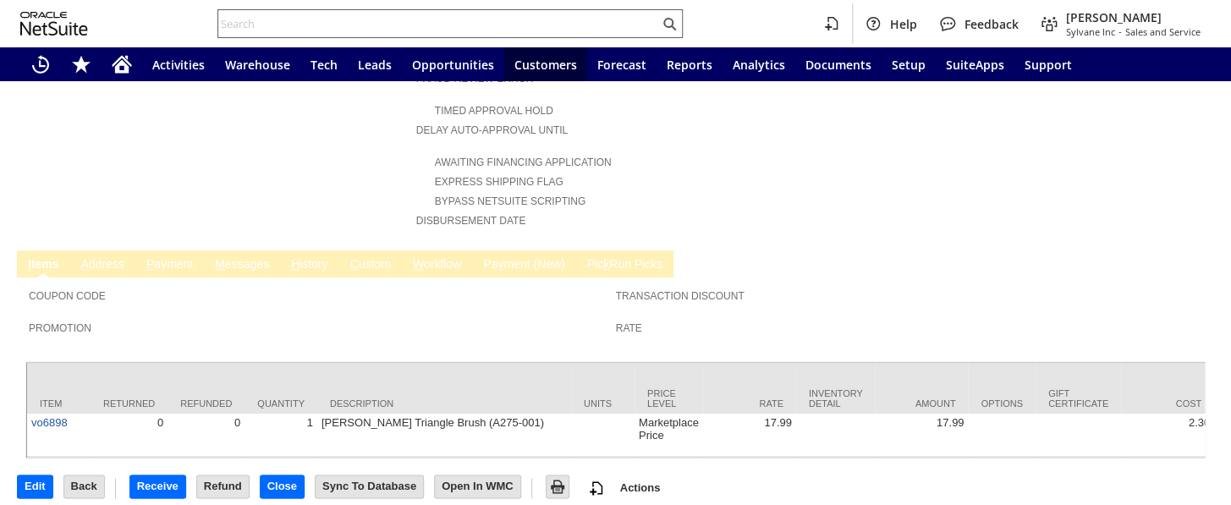
click at [383, 19] on input "text" at bounding box center [438, 24] width 441 height 20
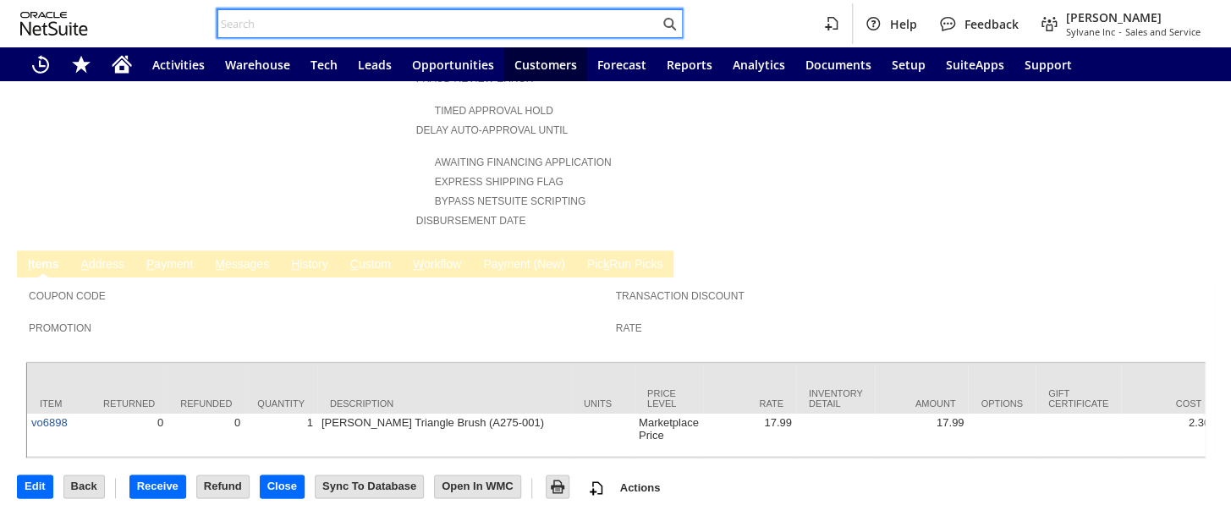
paste input "113-2889995-0444235"
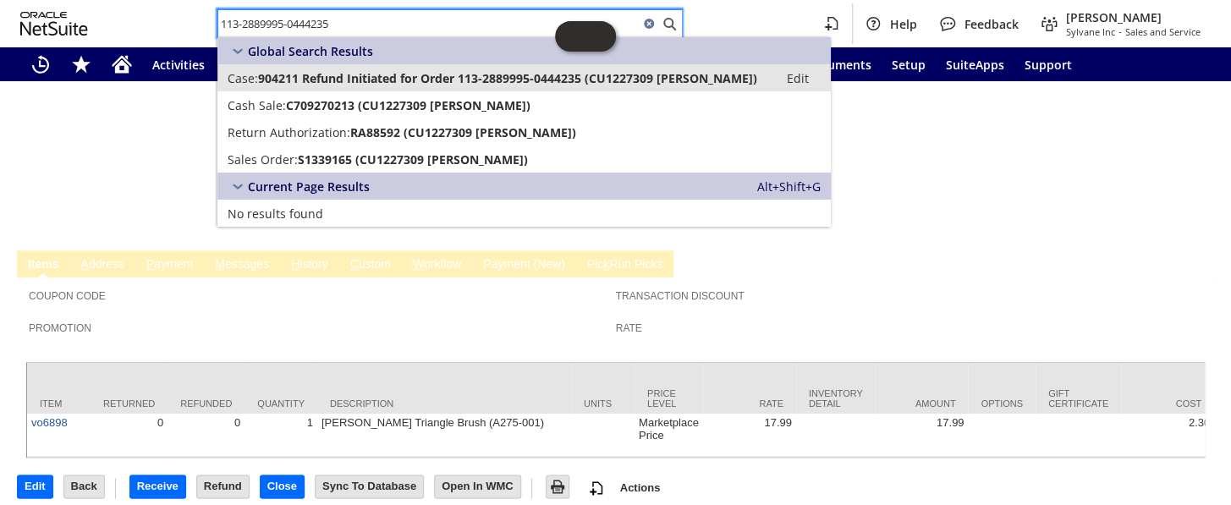
type input "113-2889995-0444235"
click at [343, 77] on span "904211 Refund Initiated for Order 113-2889995-0444235 (CU1227309 Kristy Plassme…" at bounding box center [507, 78] width 499 height 16
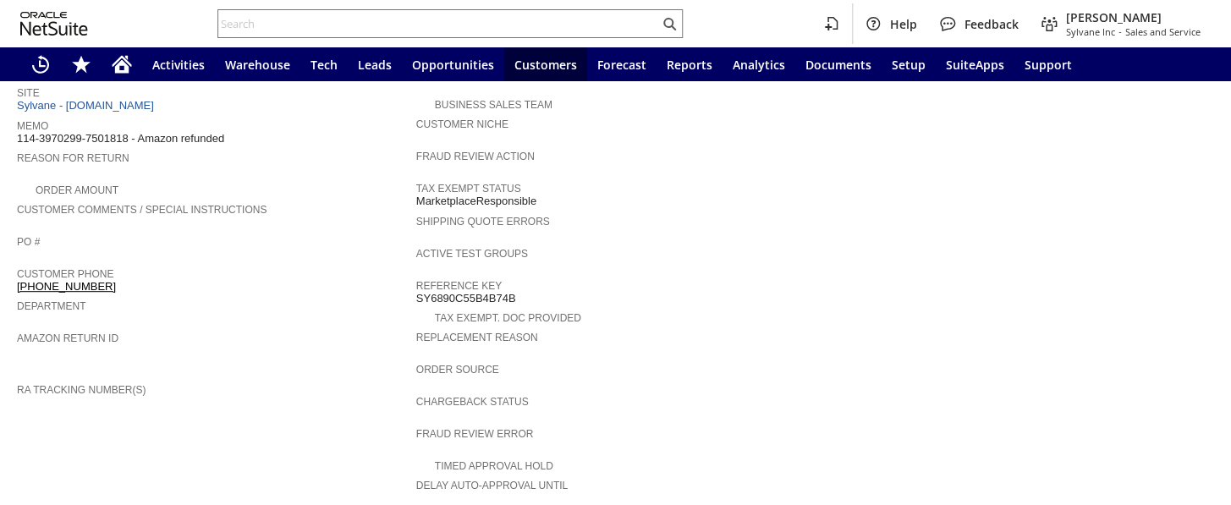
scroll to position [615, 0]
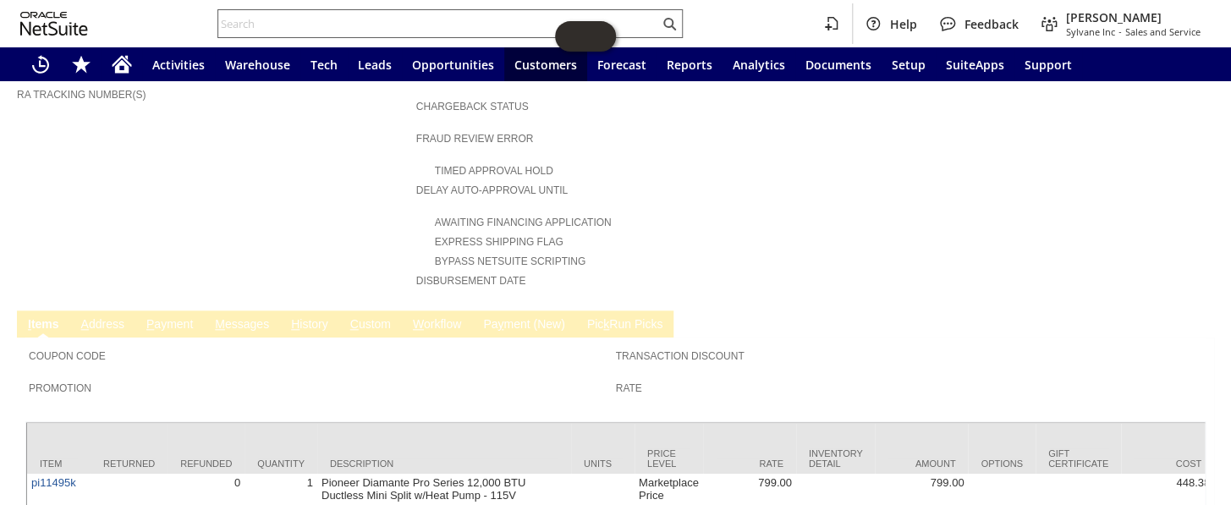
click at [356, 24] on input "text" at bounding box center [438, 24] width 441 height 20
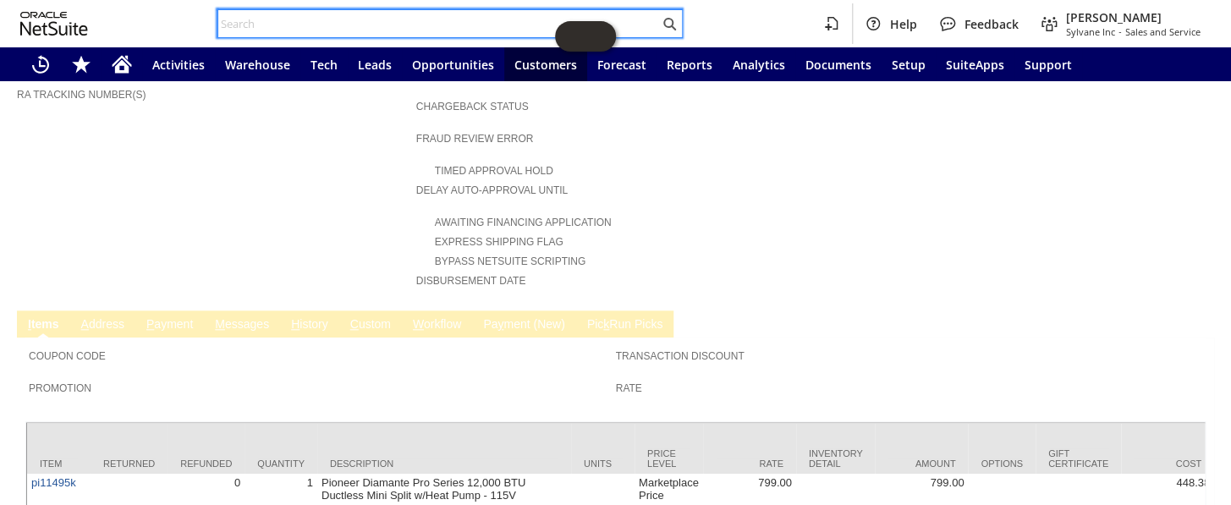
paste input "114-3970299-7501818"
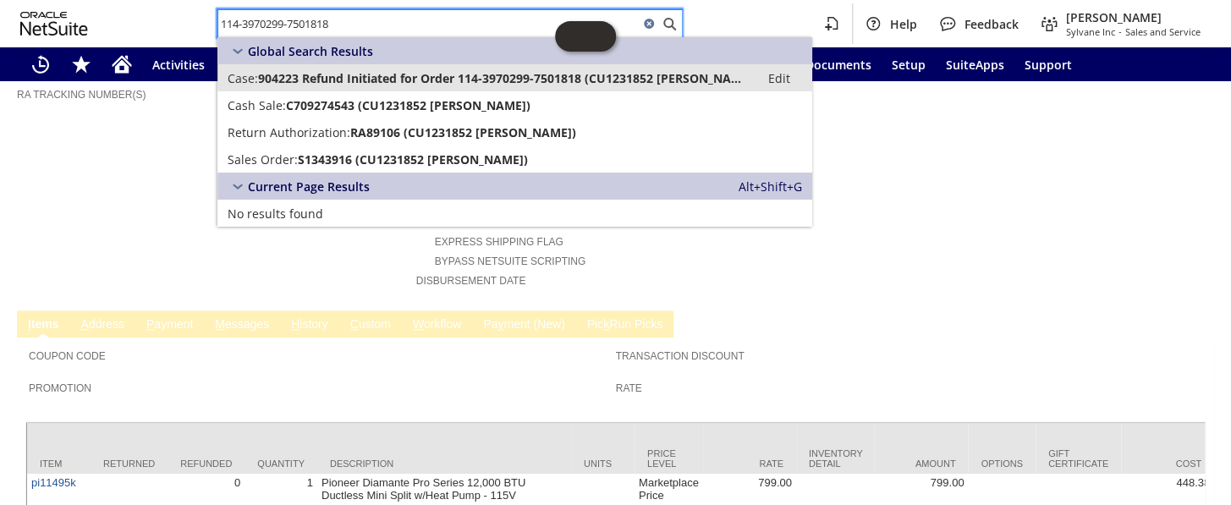
type input "114-3970299-7501818"
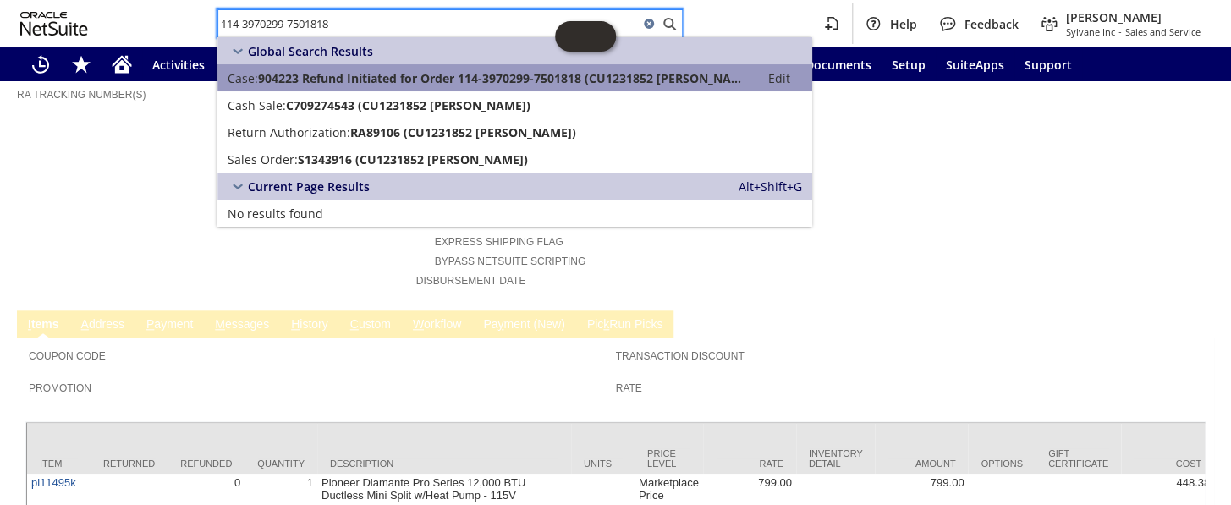
click at [354, 74] on span "904223 Refund Initiated for Order 114-3970299-7501818 (CU1231852 Tifani Gelfman)" at bounding box center [504, 78] width 492 height 16
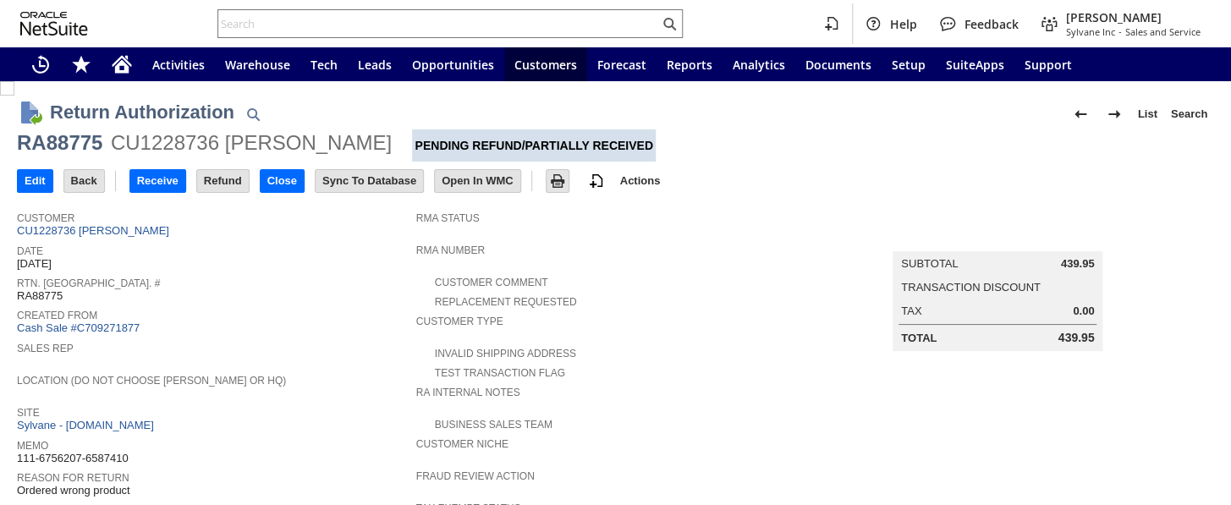
scroll to position [845, 0]
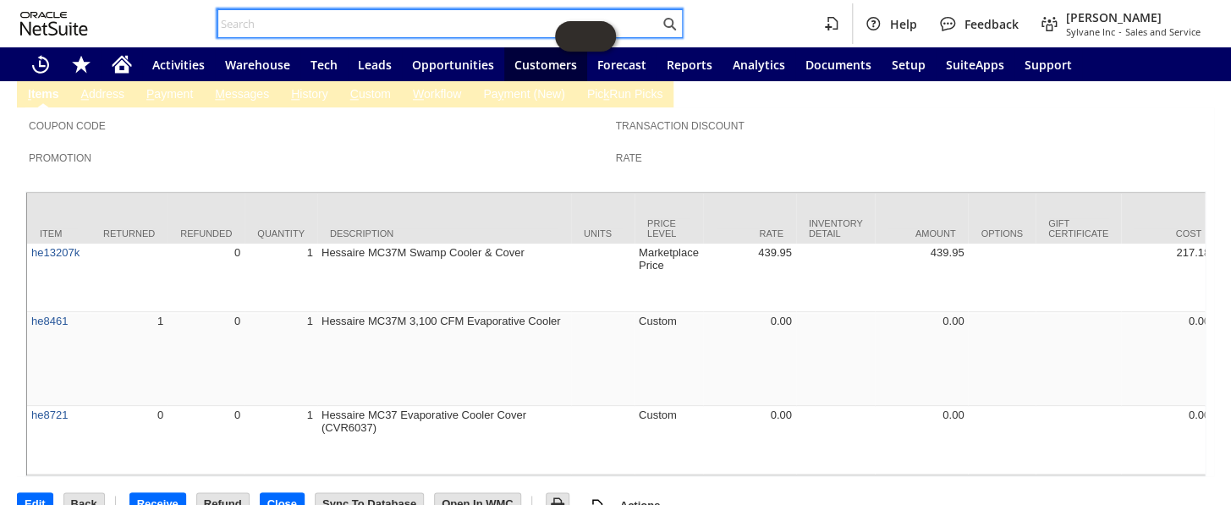
click at [364, 26] on input "text" at bounding box center [438, 24] width 441 height 20
paste input "114-0225878-8303455"
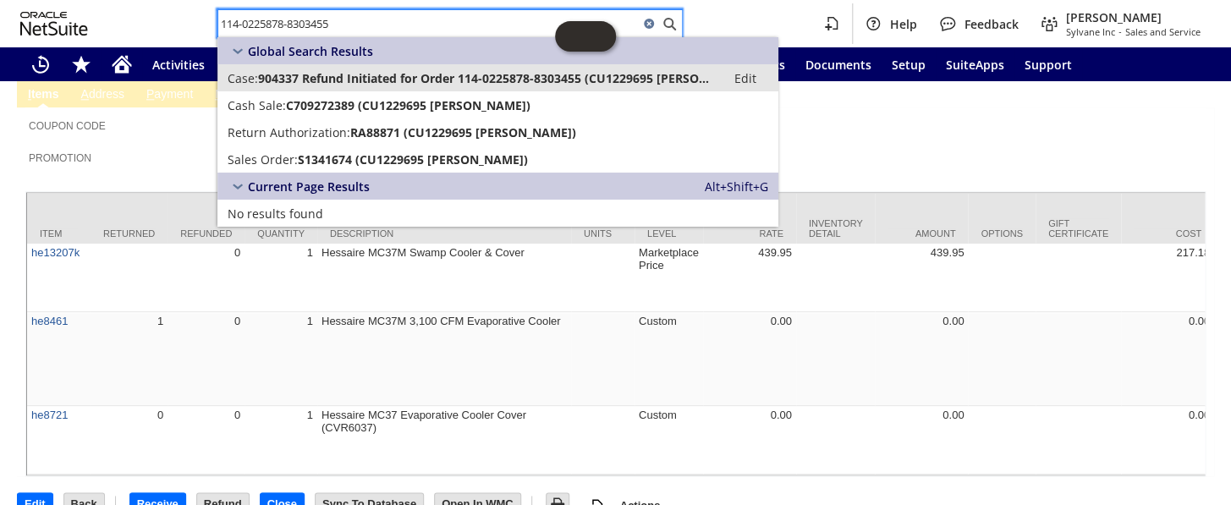
type input "114-0225878-8303455"
click at [414, 65] on link "Case: 904337 Refund Initiated for Order 114-0225878-8303455 (CU1229695 [PERSON_…" at bounding box center [497, 77] width 561 height 27
